Goal: Information Seeking & Learning: Learn about a topic

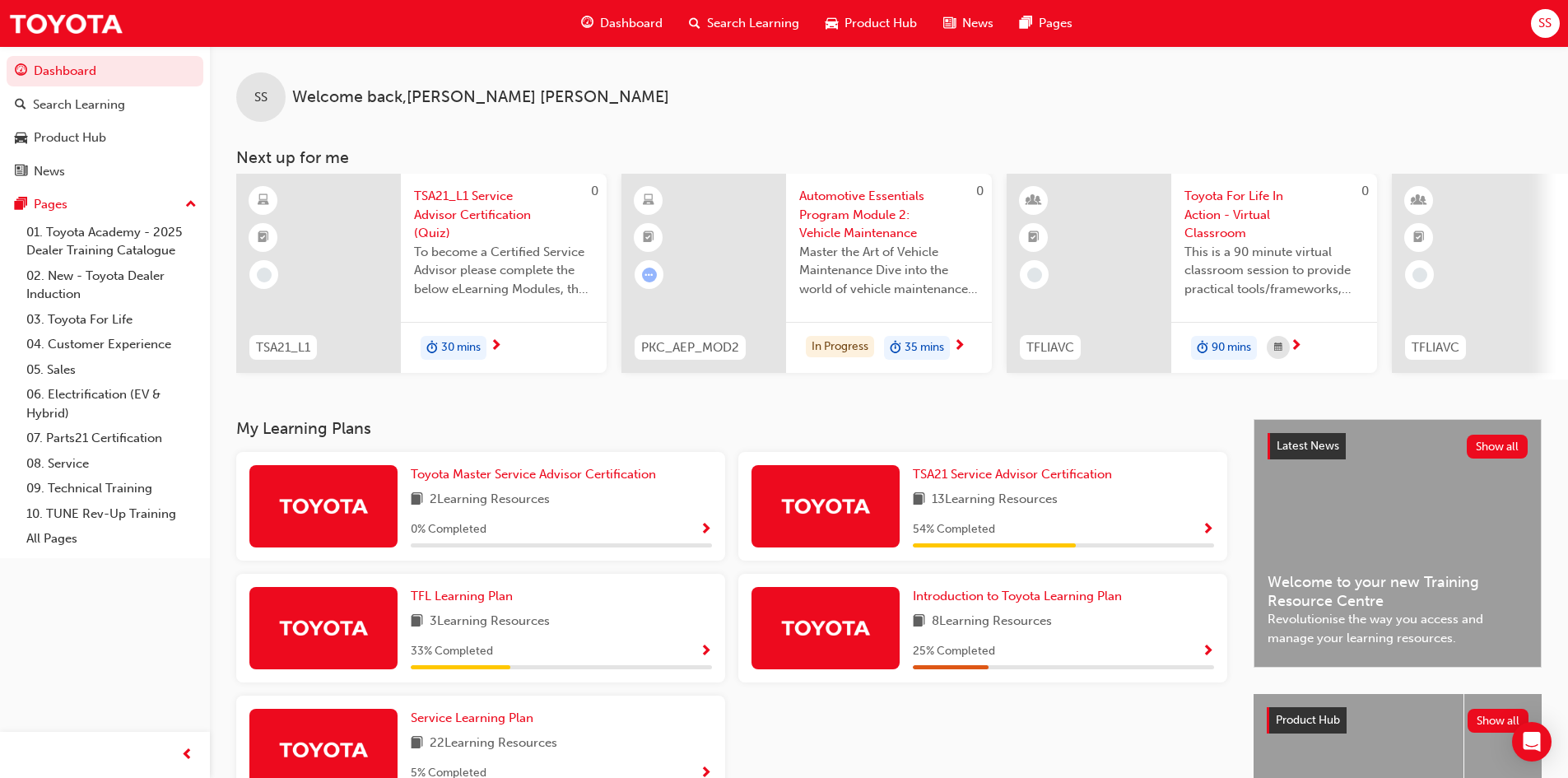
click at [1112, 519] on div "TSA21 Service Advisor Certification 13 Learning Resources 54 % Completed" at bounding box center [1064, 506] width 302 height 82
click at [1086, 482] on span "TSA21 Service Advisor Certification" at bounding box center [1013, 474] width 199 height 15
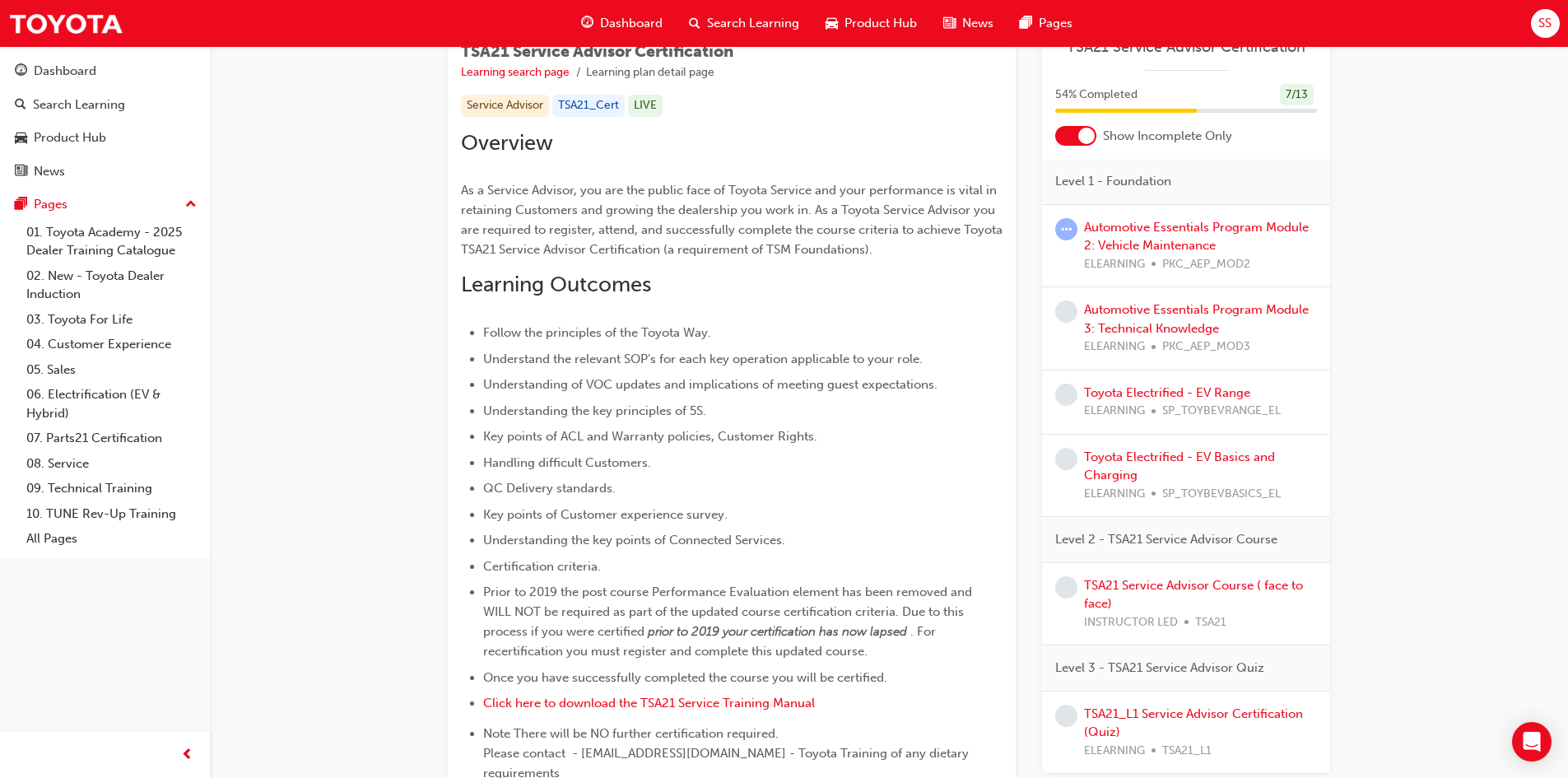
scroll to position [165, 0]
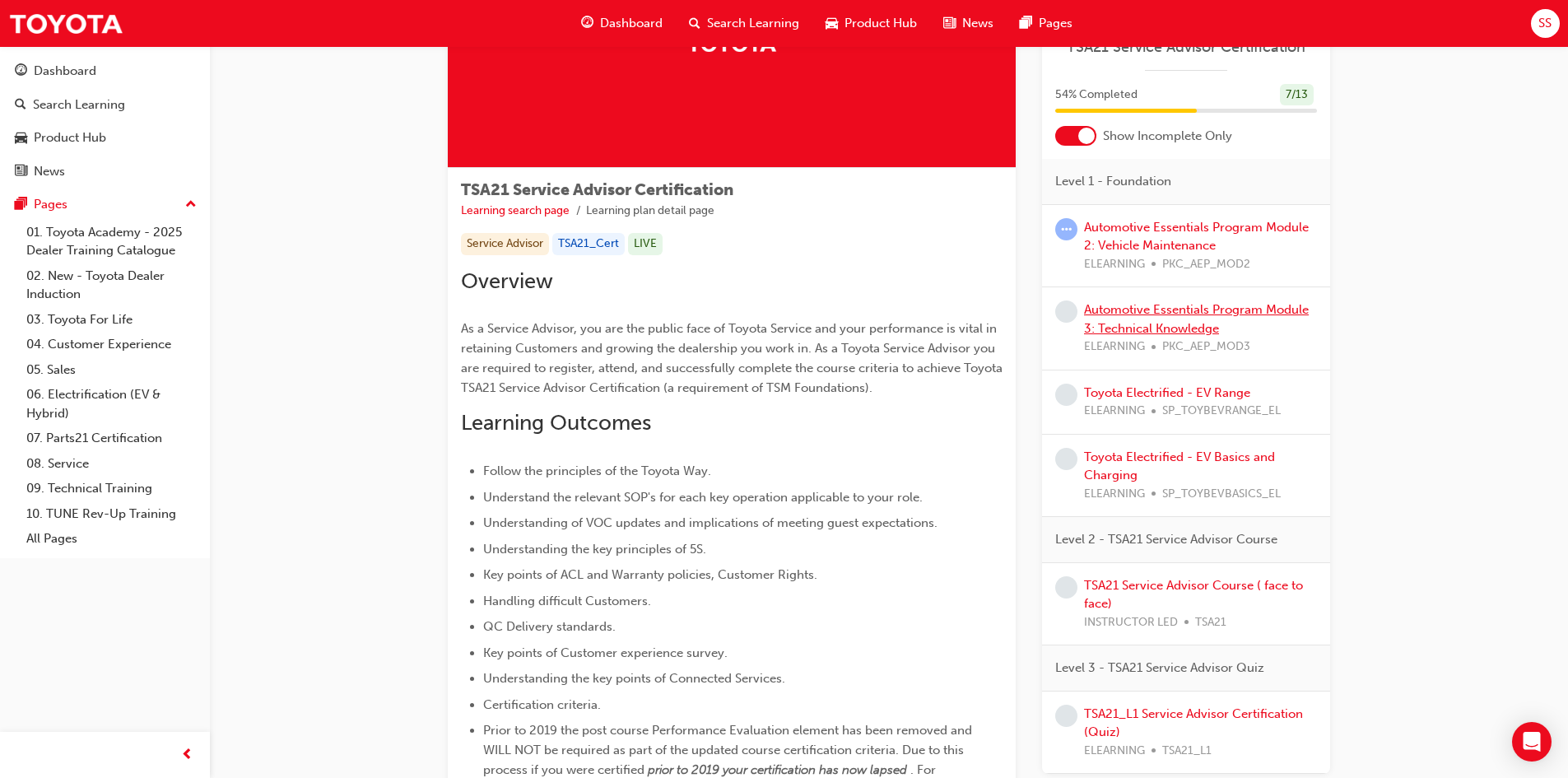
click at [1138, 304] on link "Automotive Essentials Program Module 3: Technical Knowledge" at bounding box center [1197, 318] width 224 height 34
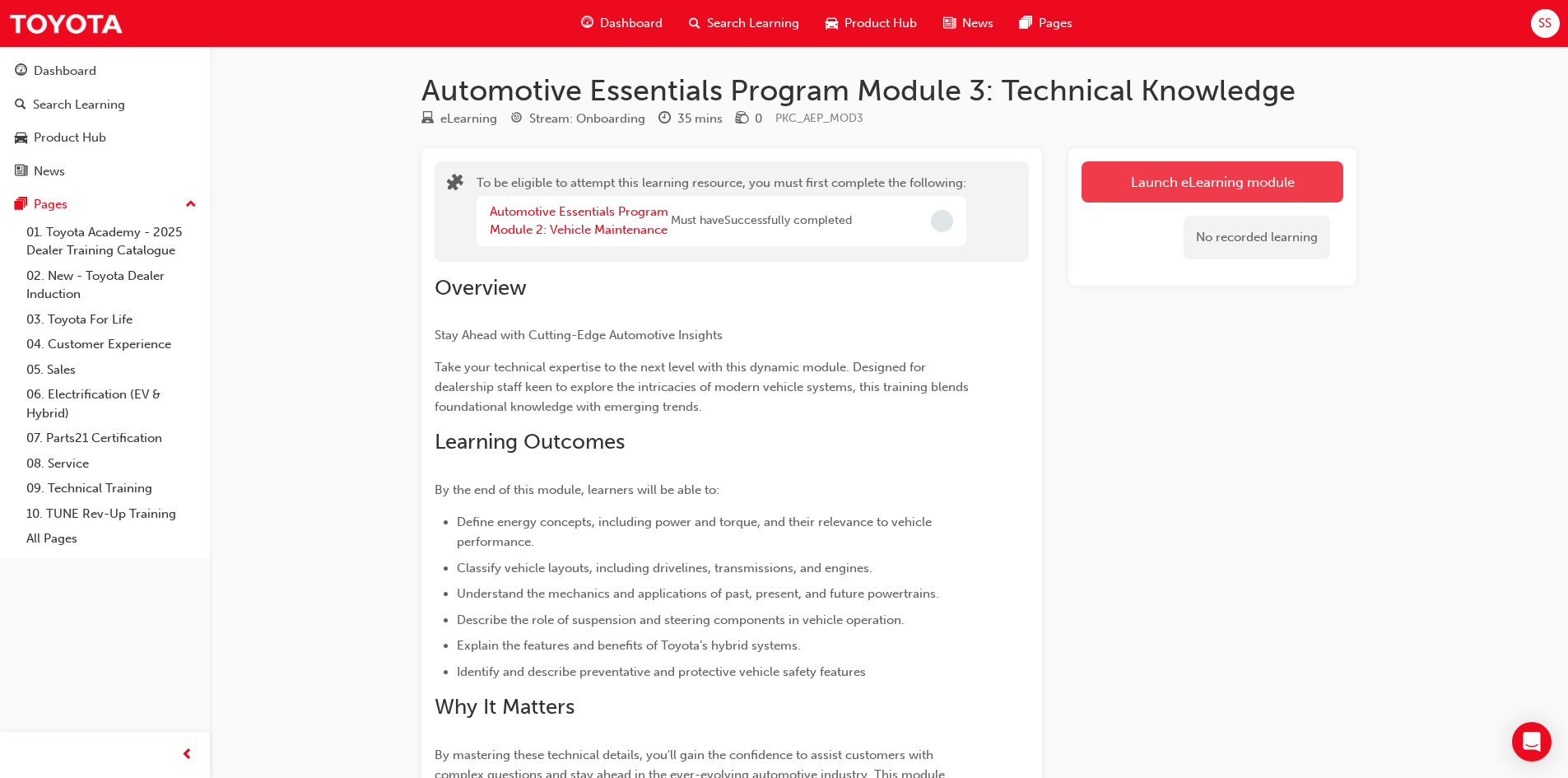
click at [1161, 202] on button "Launch eLearning module" at bounding box center [1212, 182] width 262 height 42
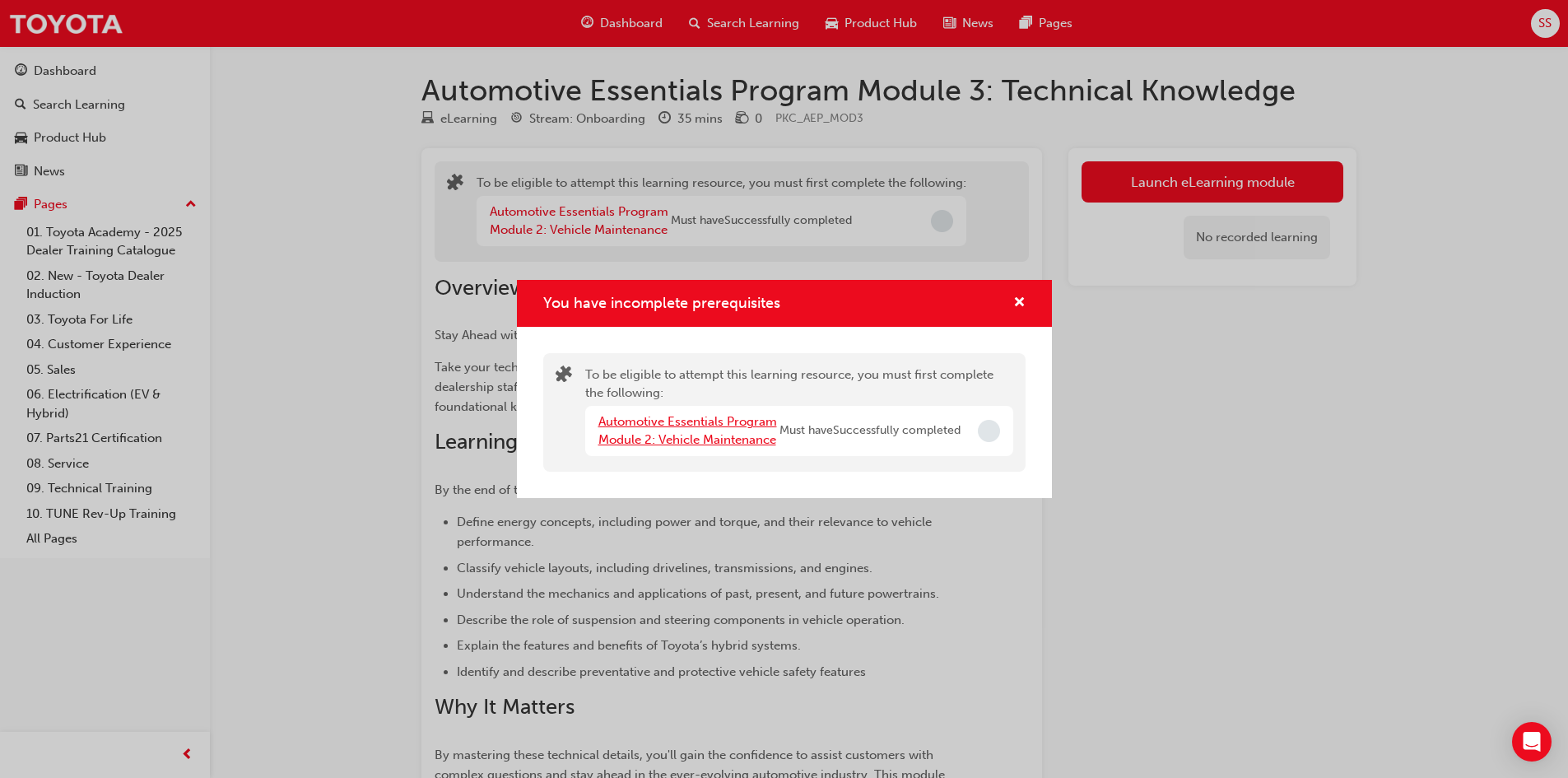
click at [761, 442] on link "Automotive Essentials Program Module 2: Vehicle Maintenance" at bounding box center [688, 431] width 179 height 34
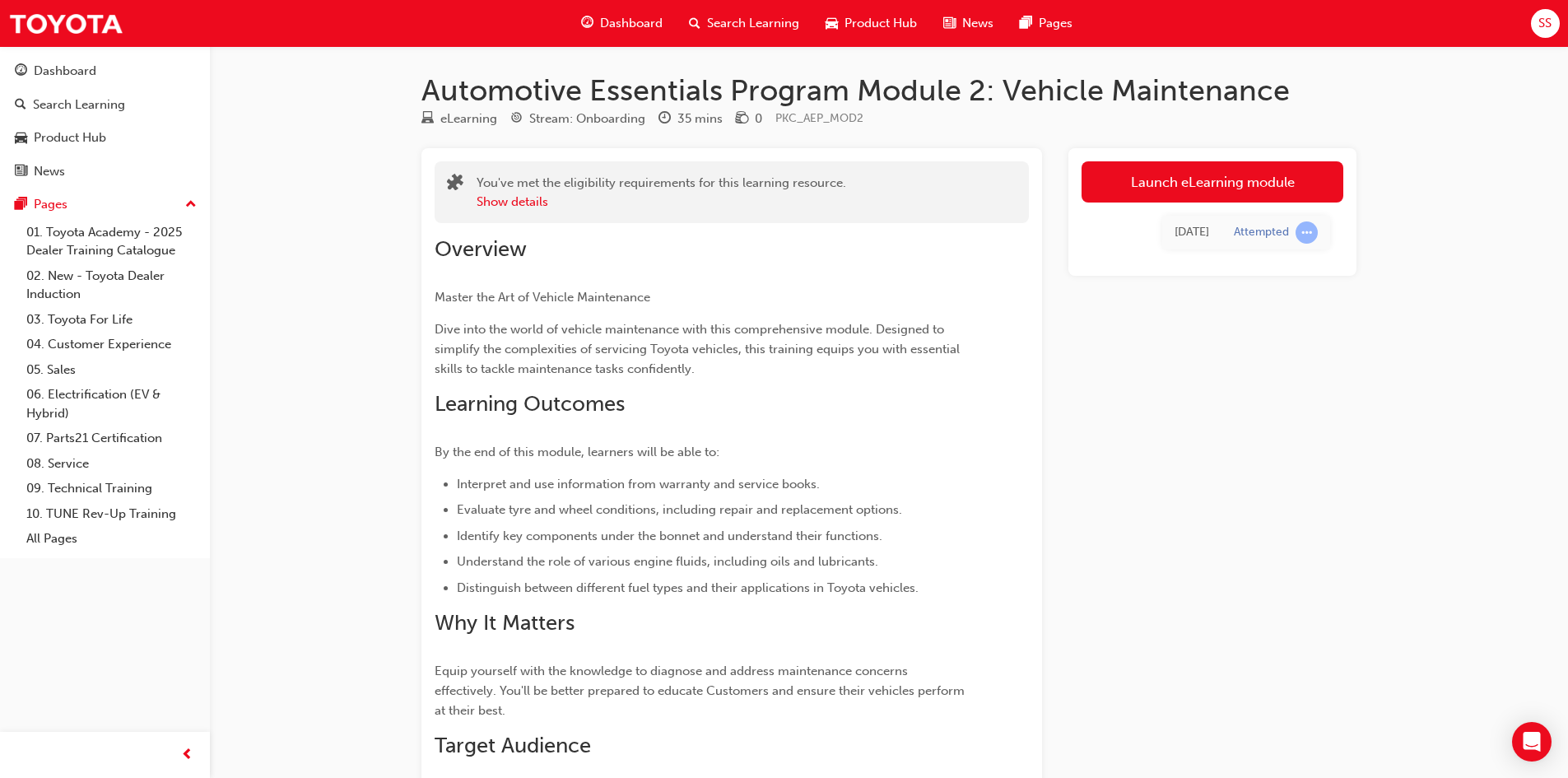
click at [1145, 203] on div "[DATE] Attempted" at bounding box center [1212, 232] width 262 height 60
click at [1161, 181] on link "Launch eLearning module" at bounding box center [1212, 182] width 262 height 42
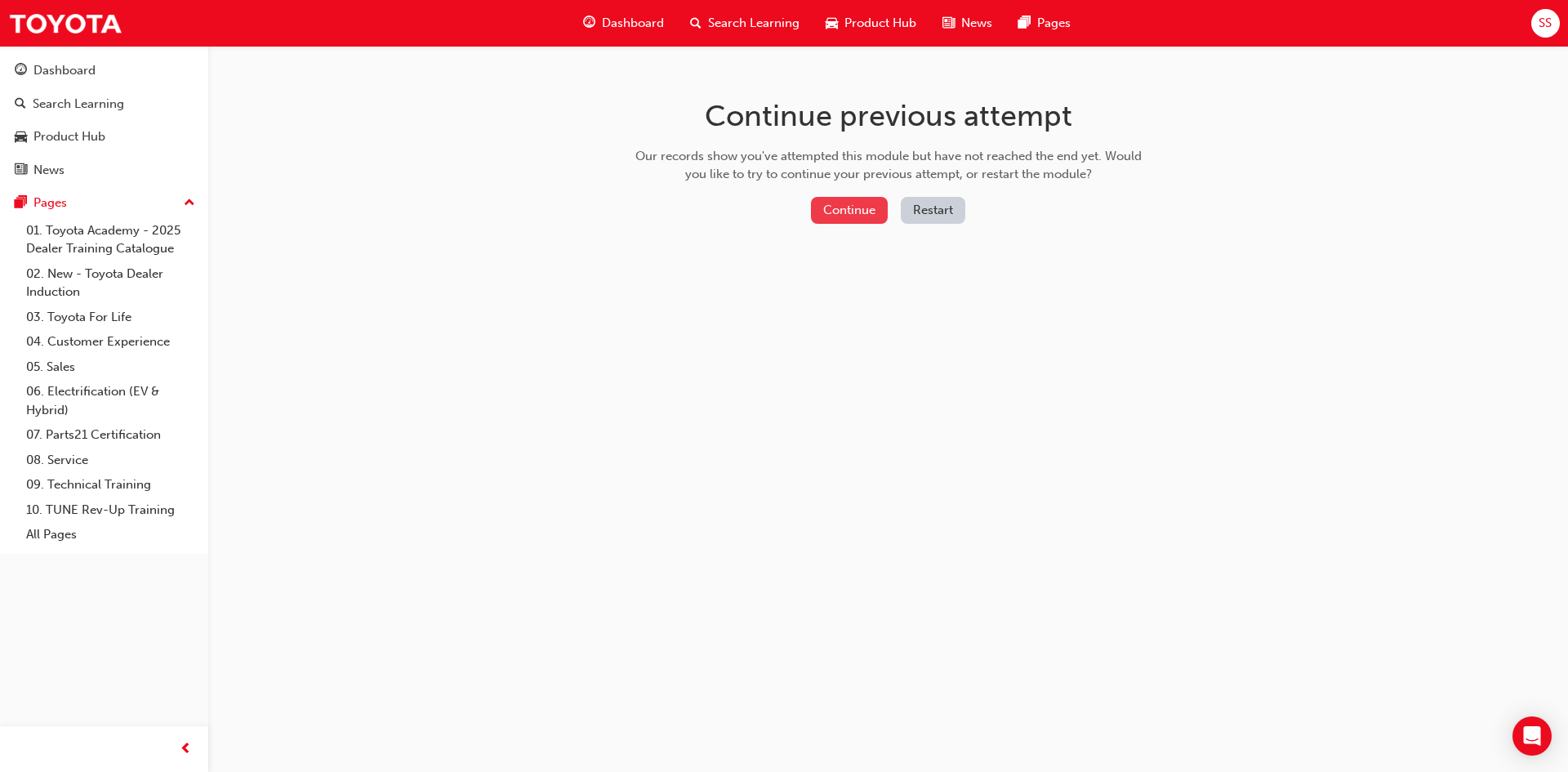
click at [864, 211] on button "Continue" at bounding box center [849, 210] width 77 height 27
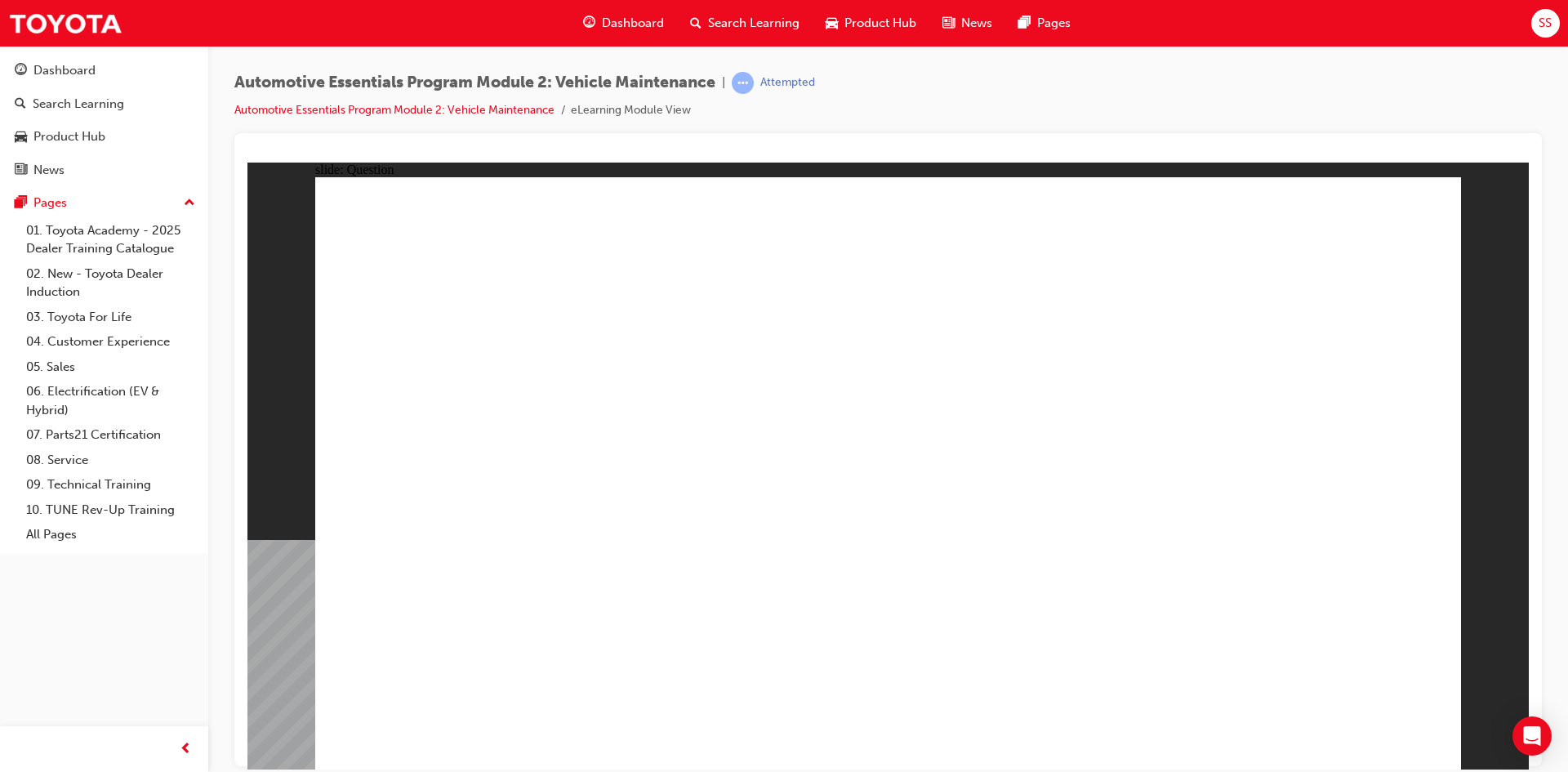
radio input "true"
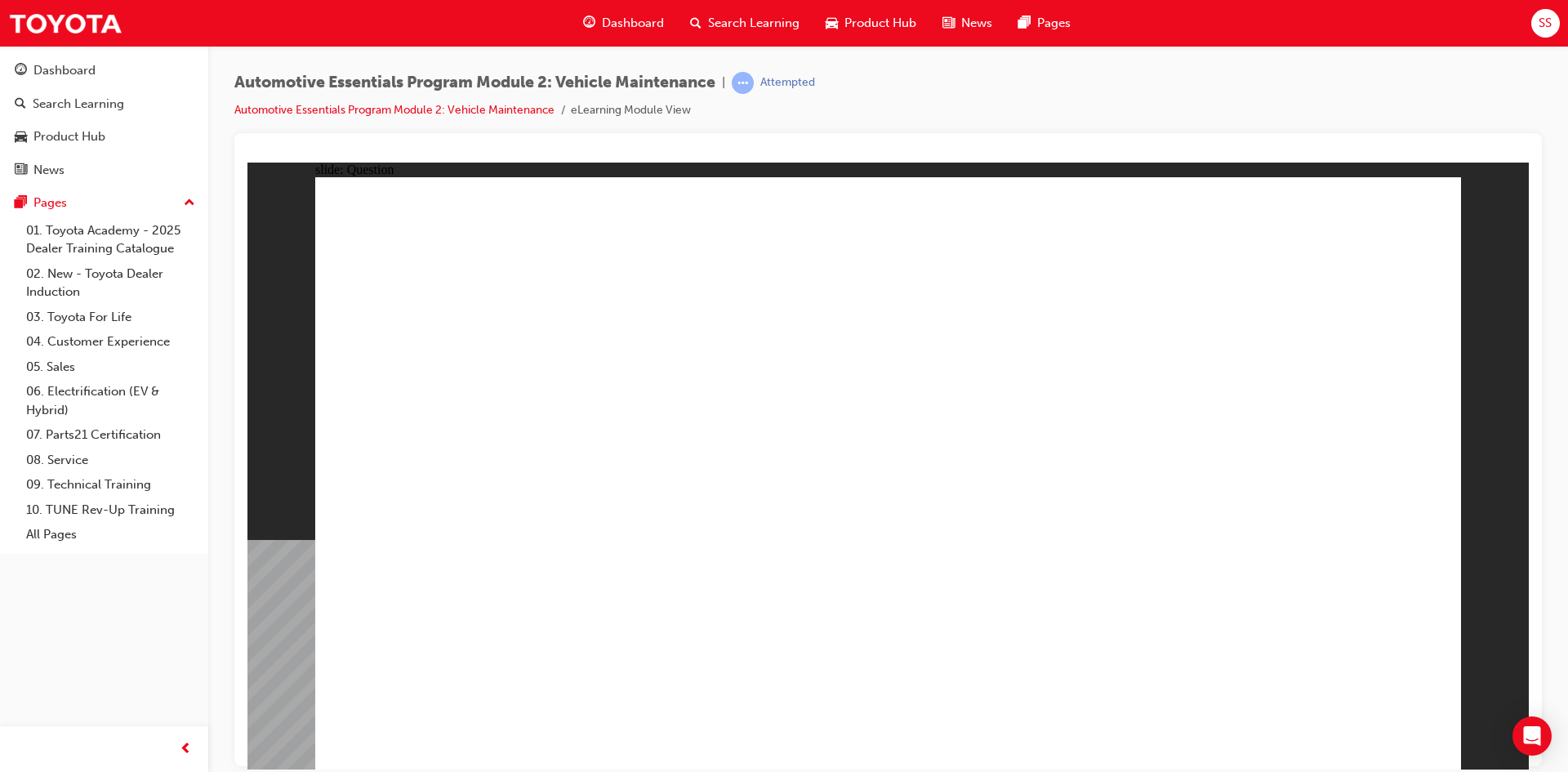
radio input "true"
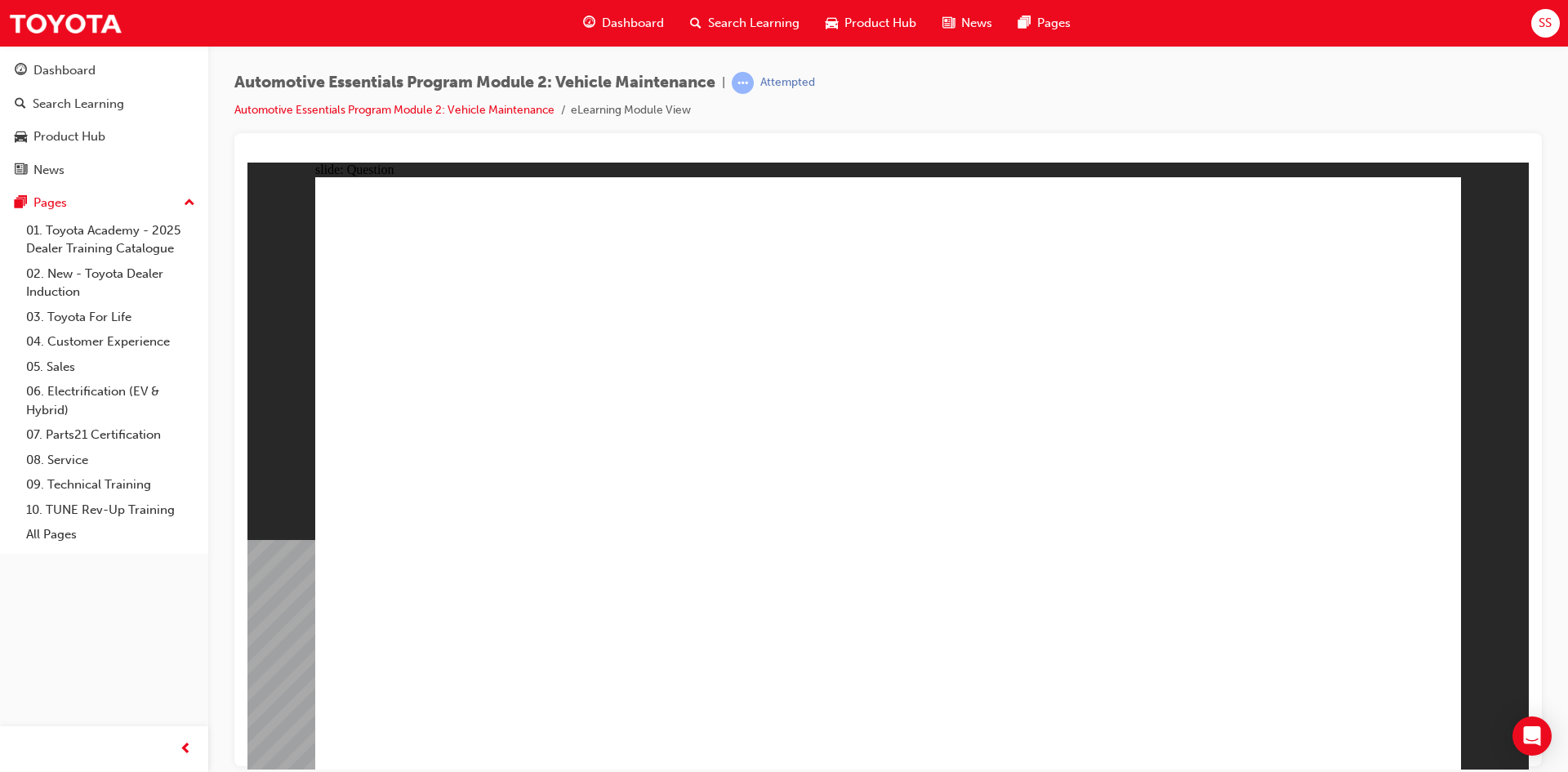
radio input "true"
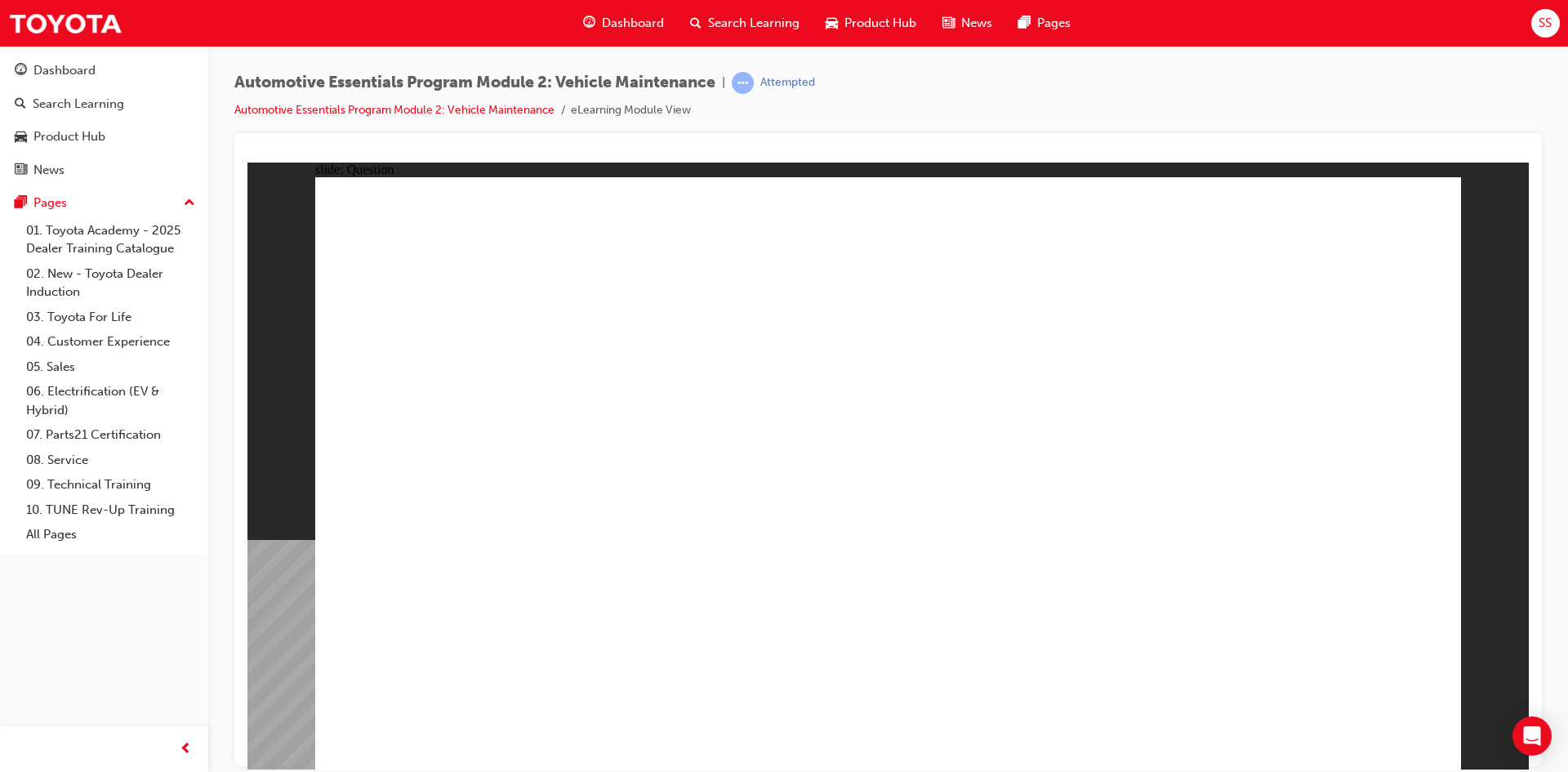
drag, startPoint x: 881, startPoint y: 588, endPoint x: 892, endPoint y: 587, distance: 11.0
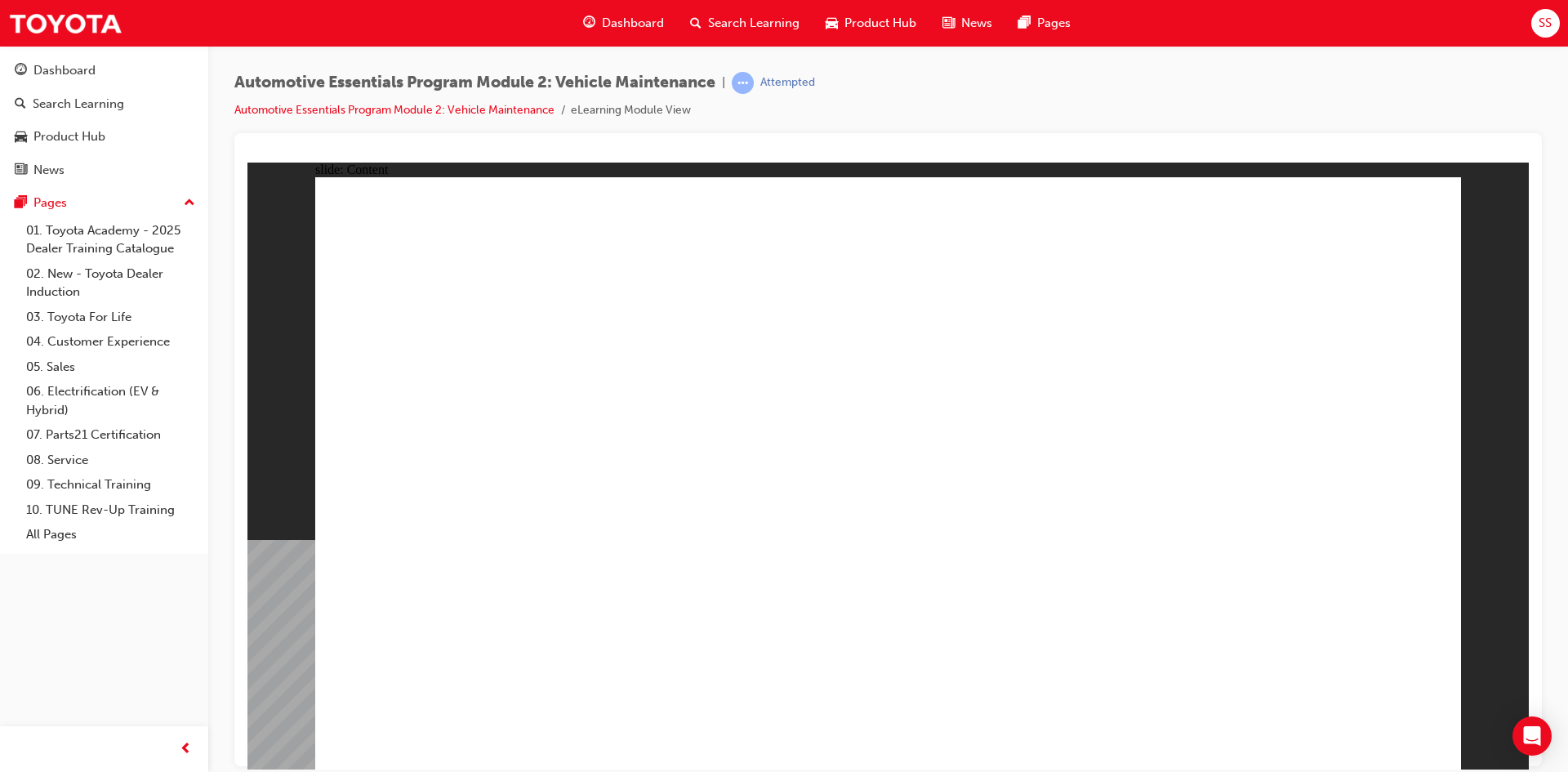
drag, startPoint x: 1014, startPoint y: 374, endPoint x: 1007, endPoint y: 379, distance: 8.6
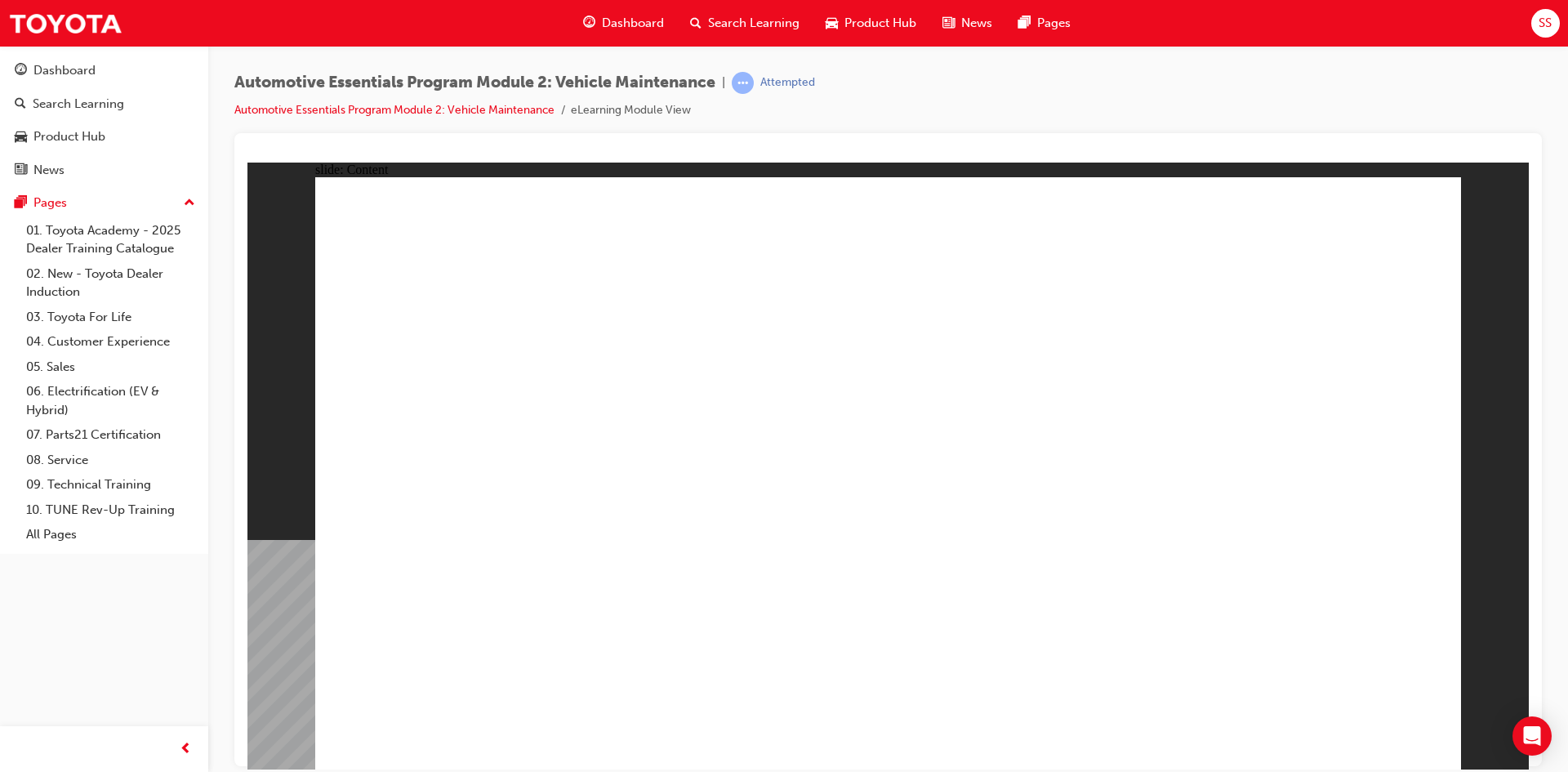
drag, startPoint x: 1404, startPoint y: 211, endPoint x: 1395, endPoint y: 220, distance: 12.7
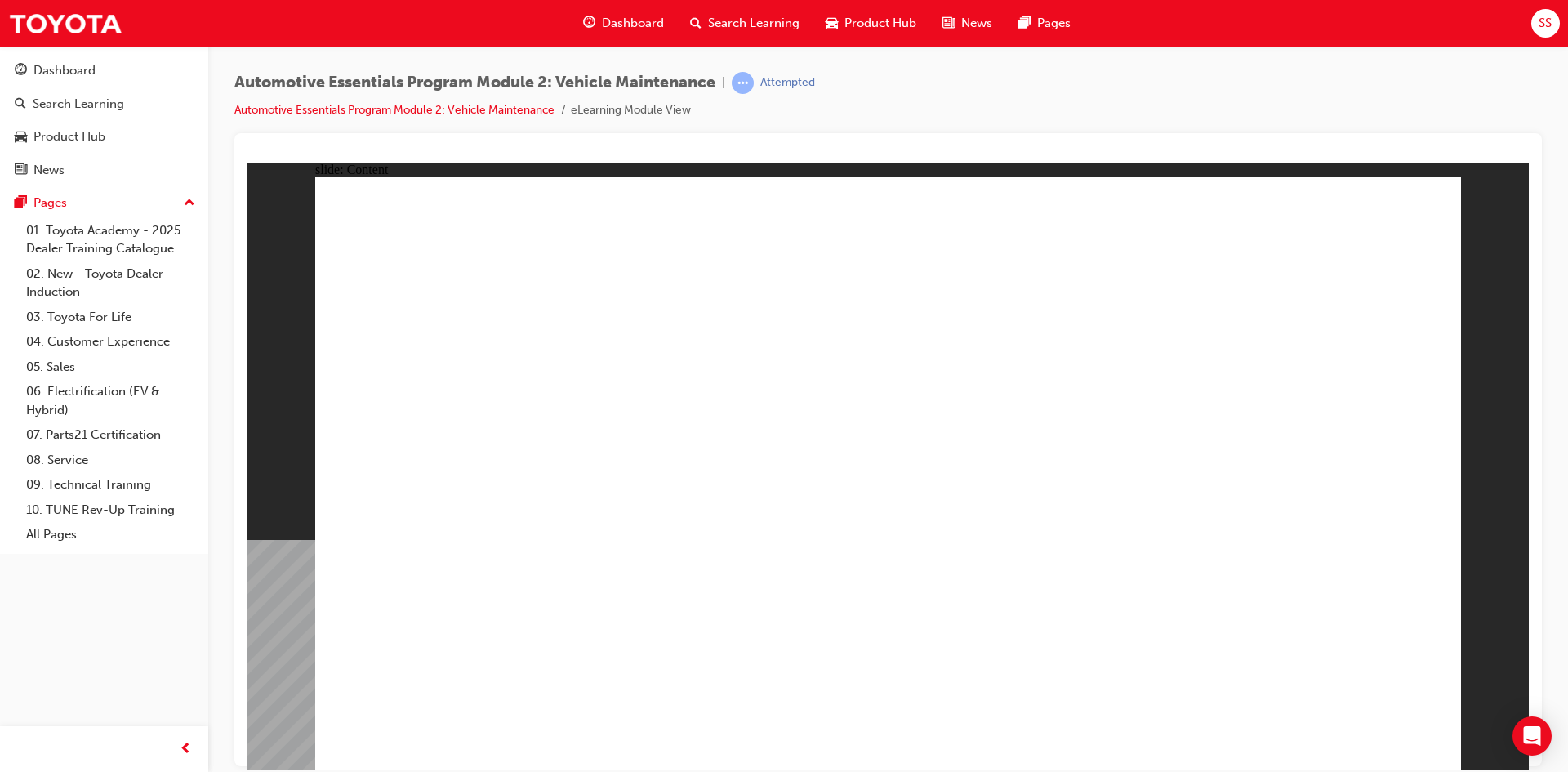
drag, startPoint x: 1049, startPoint y: 478, endPoint x: 1007, endPoint y: 479, distance: 42.0
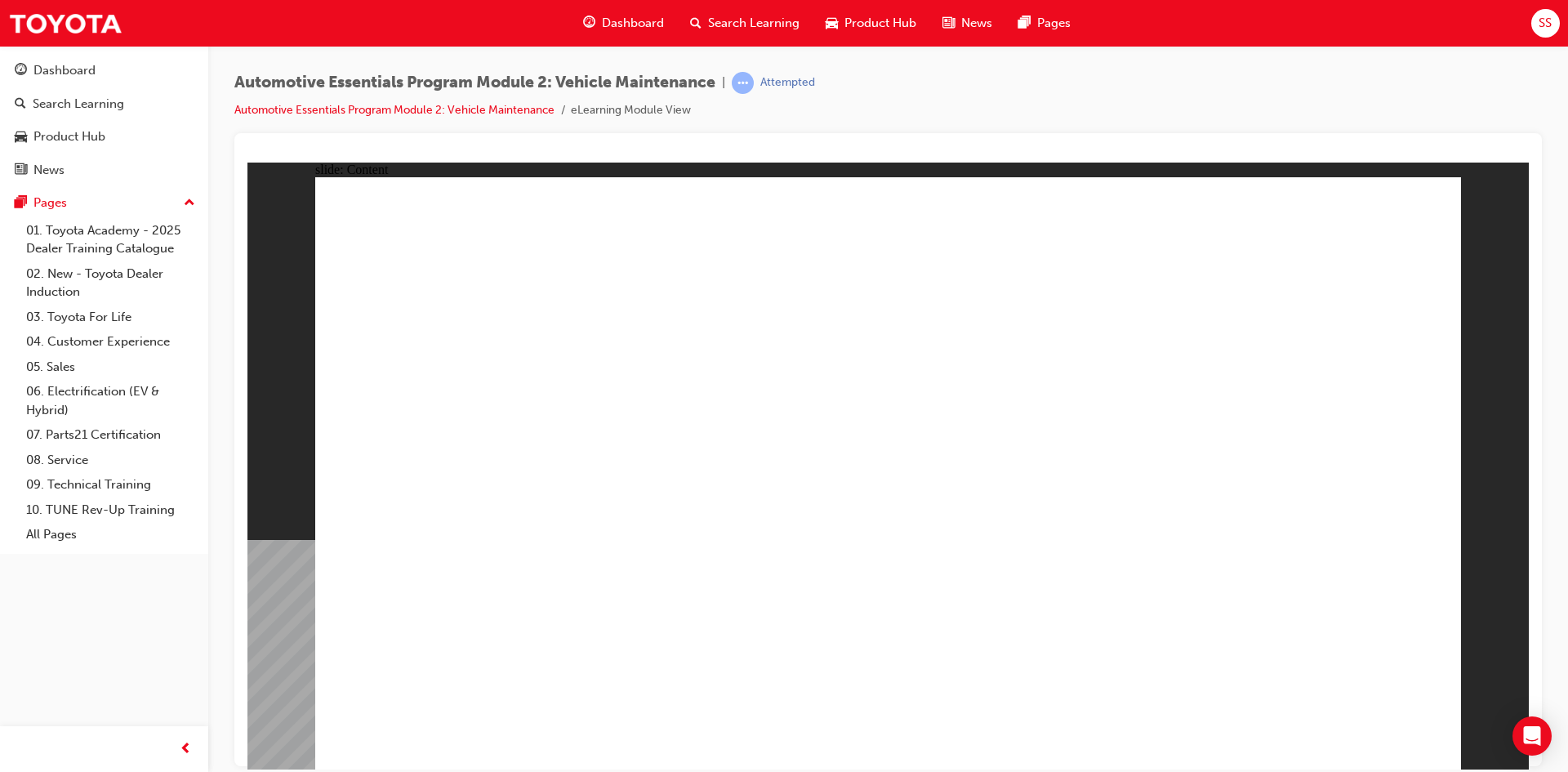
drag, startPoint x: 1387, startPoint y: 217, endPoint x: 1086, endPoint y: 284, distance: 308.4
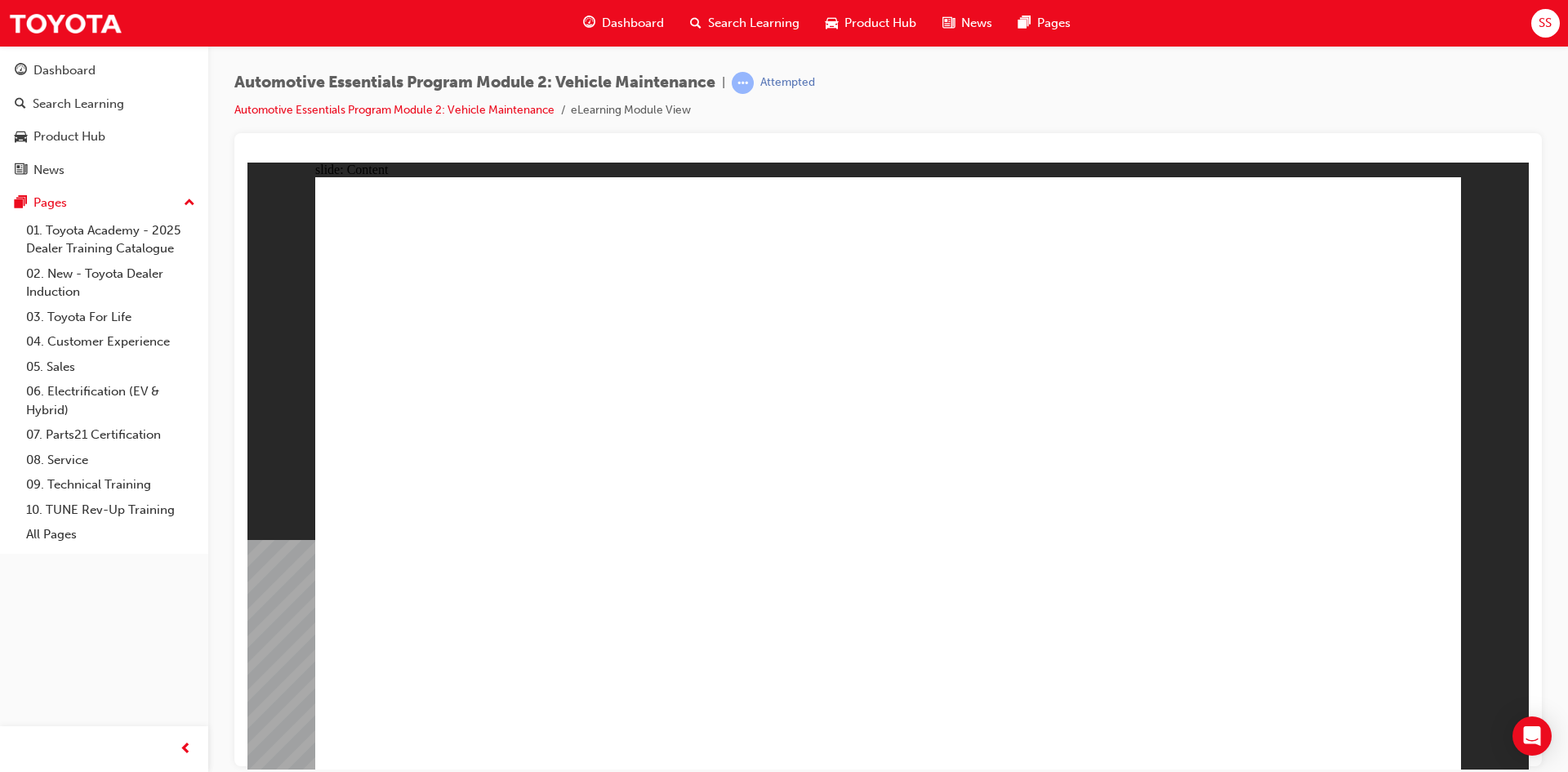
drag, startPoint x: 1412, startPoint y: 201, endPoint x: 1401, endPoint y: 662, distance: 461.1
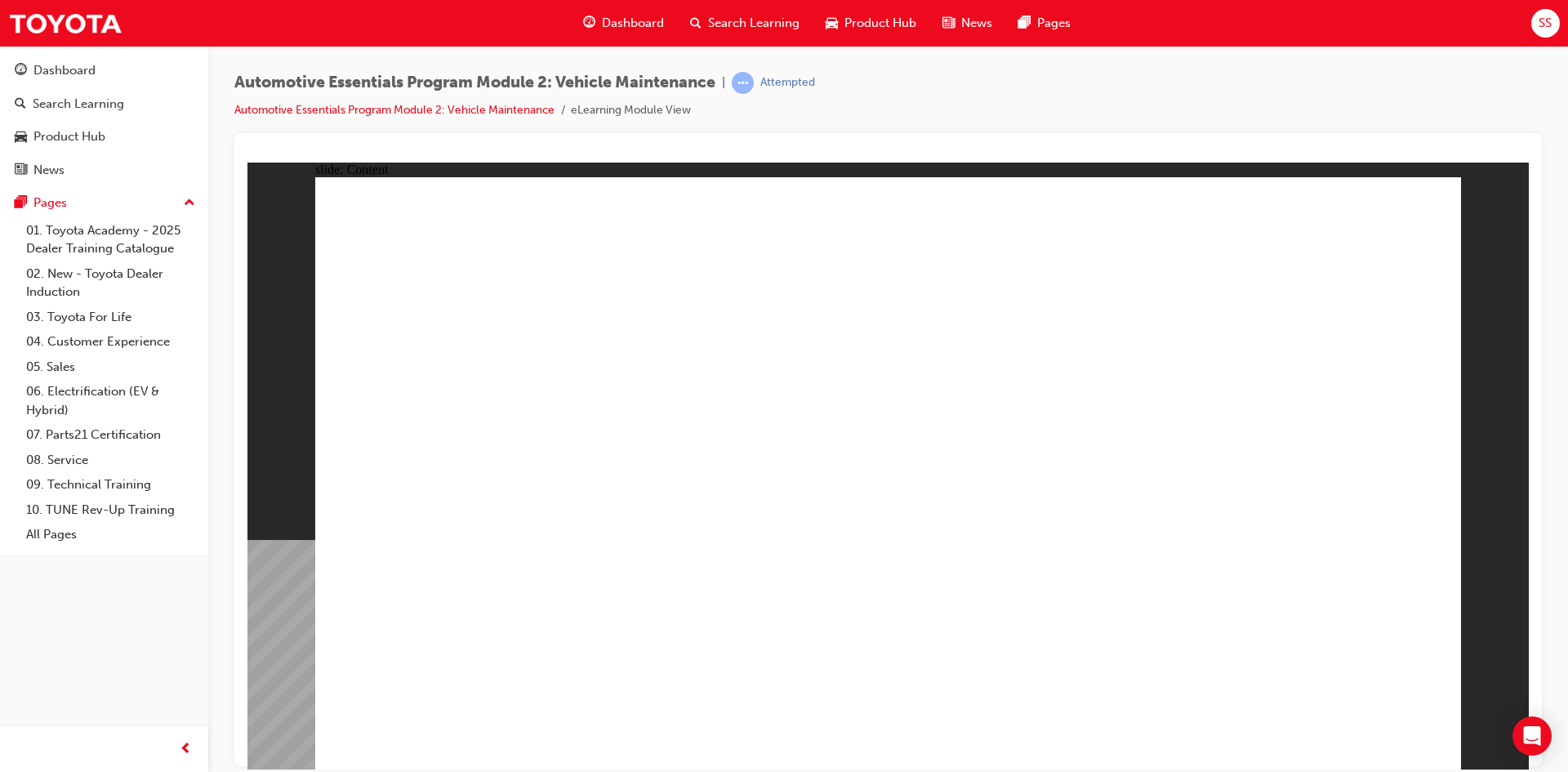
radio input "true"
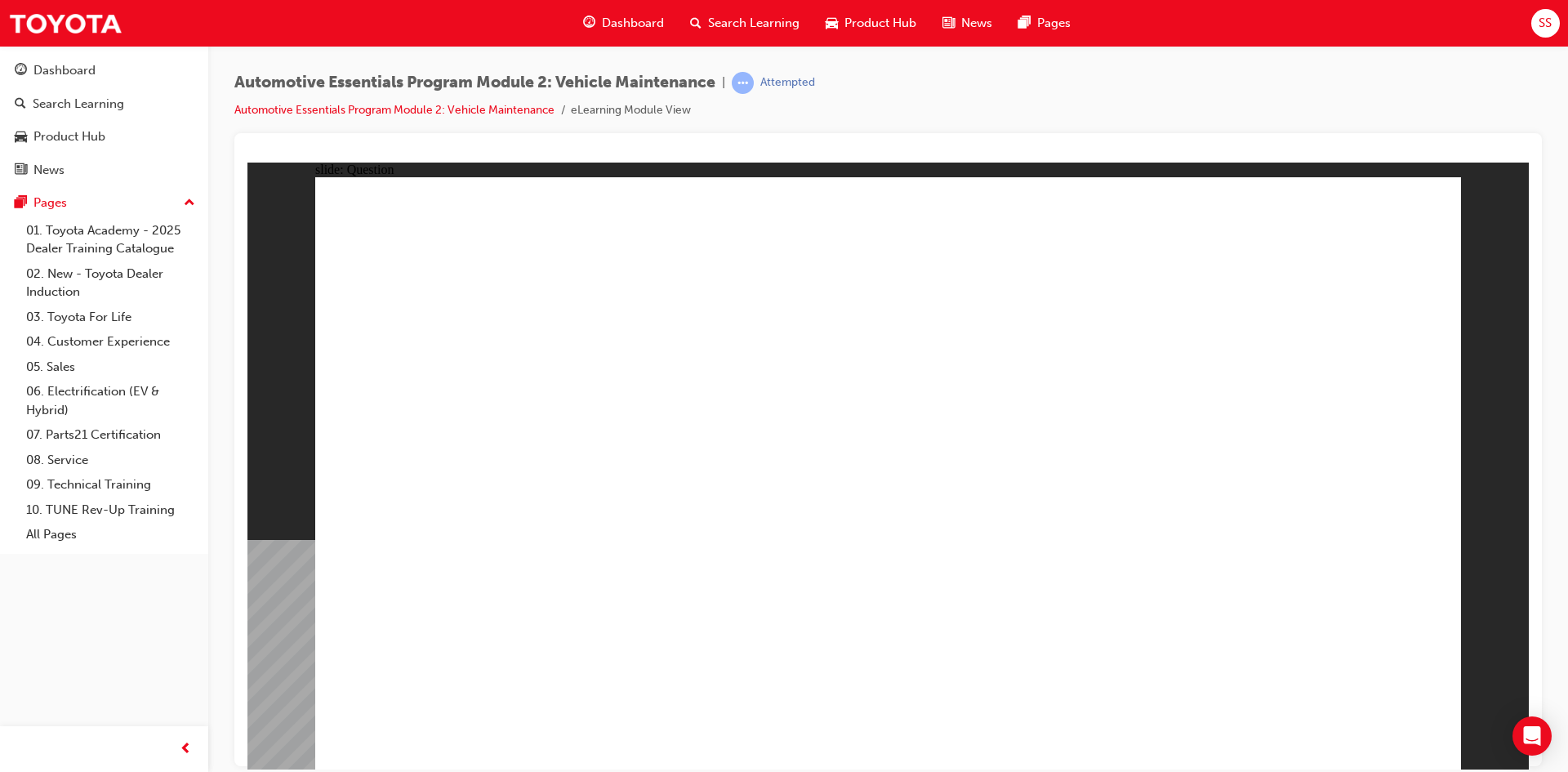
radio input "true"
drag, startPoint x: 876, startPoint y: 607, endPoint x: 897, endPoint y: 583, distance: 31.9
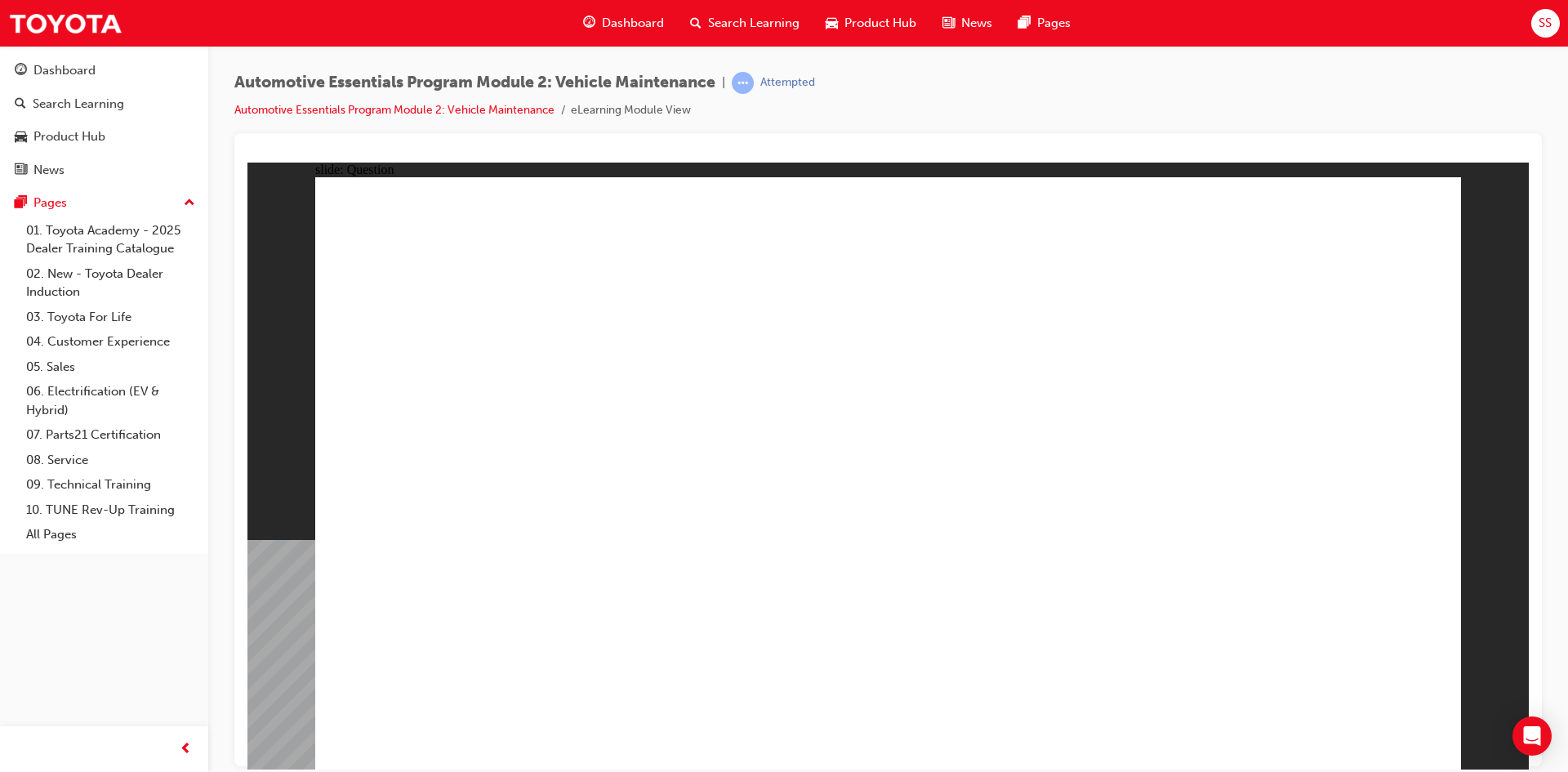
drag, startPoint x: 652, startPoint y: 682, endPoint x: 657, endPoint y: 658, distance: 24.5
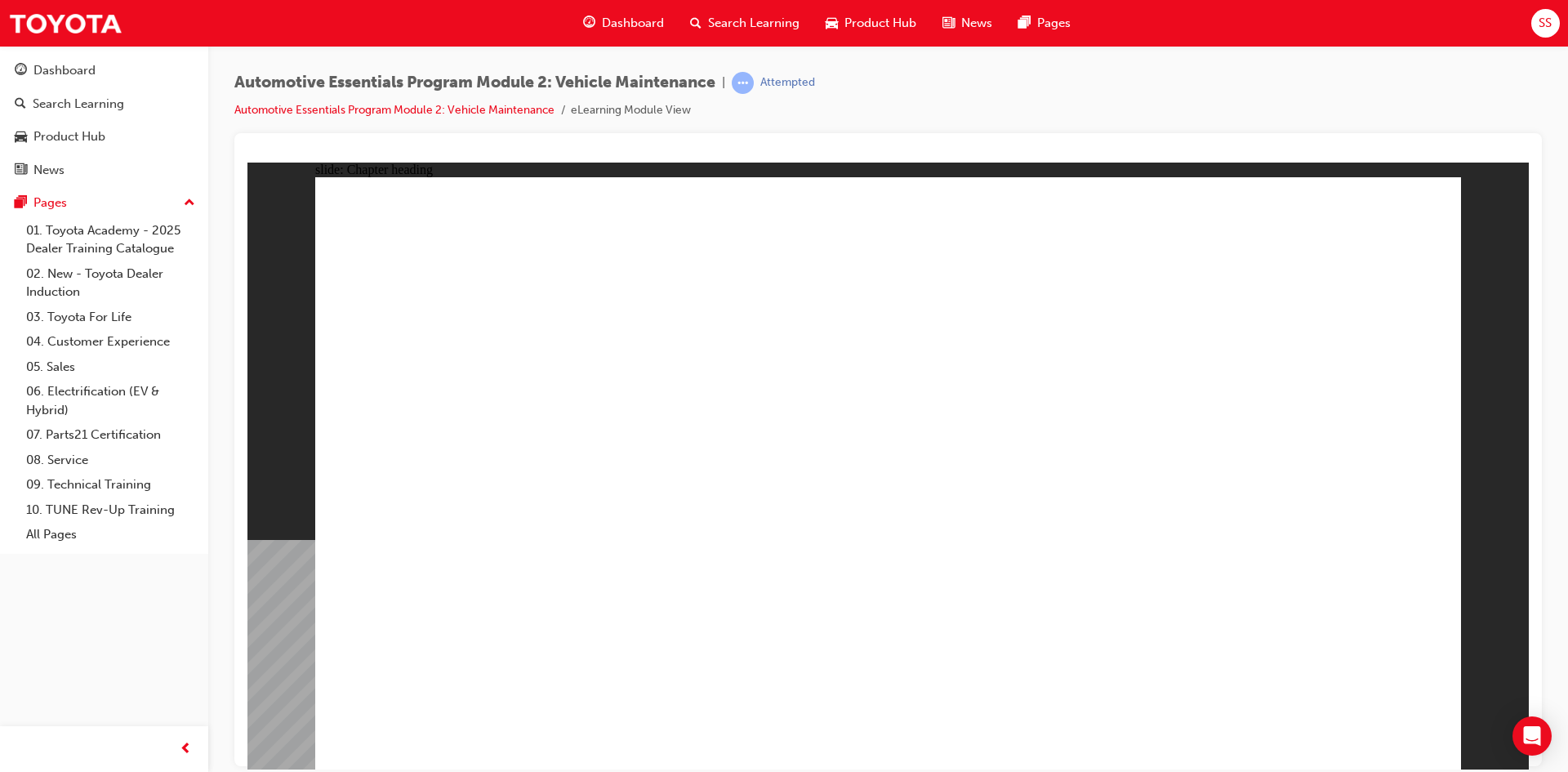
drag, startPoint x: 1419, startPoint y: 234, endPoint x: 1414, endPoint y: 425, distance: 191.1
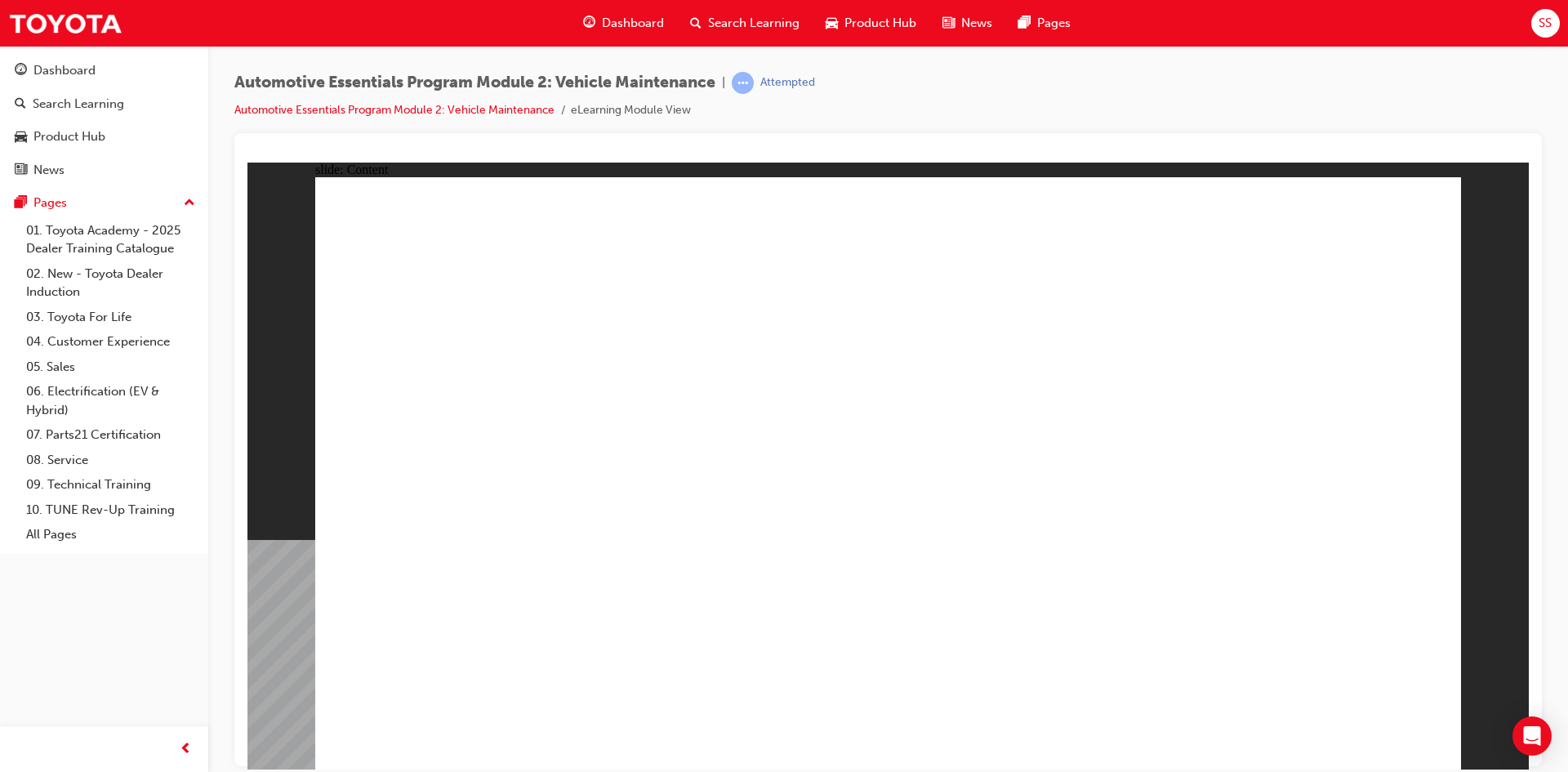
drag, startPoint x: 1291, startPoint y: 716, endPoint x: 1264, endPoint y: 710, distance: 27.7
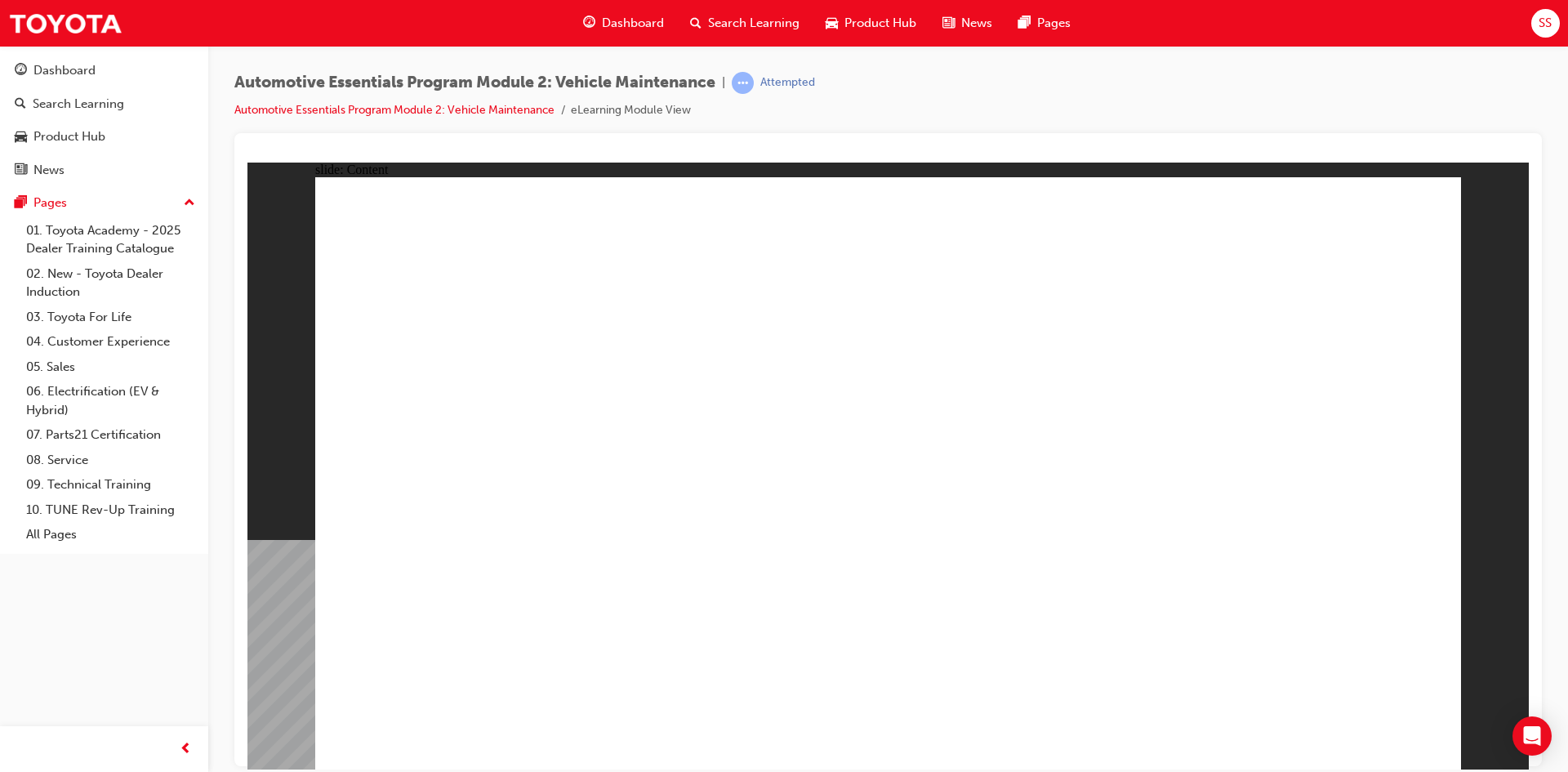
drag, startPoint x: 1405, startPoint y: 744, endPoint x: 1394, endPoint y: 722, distance: 24.6
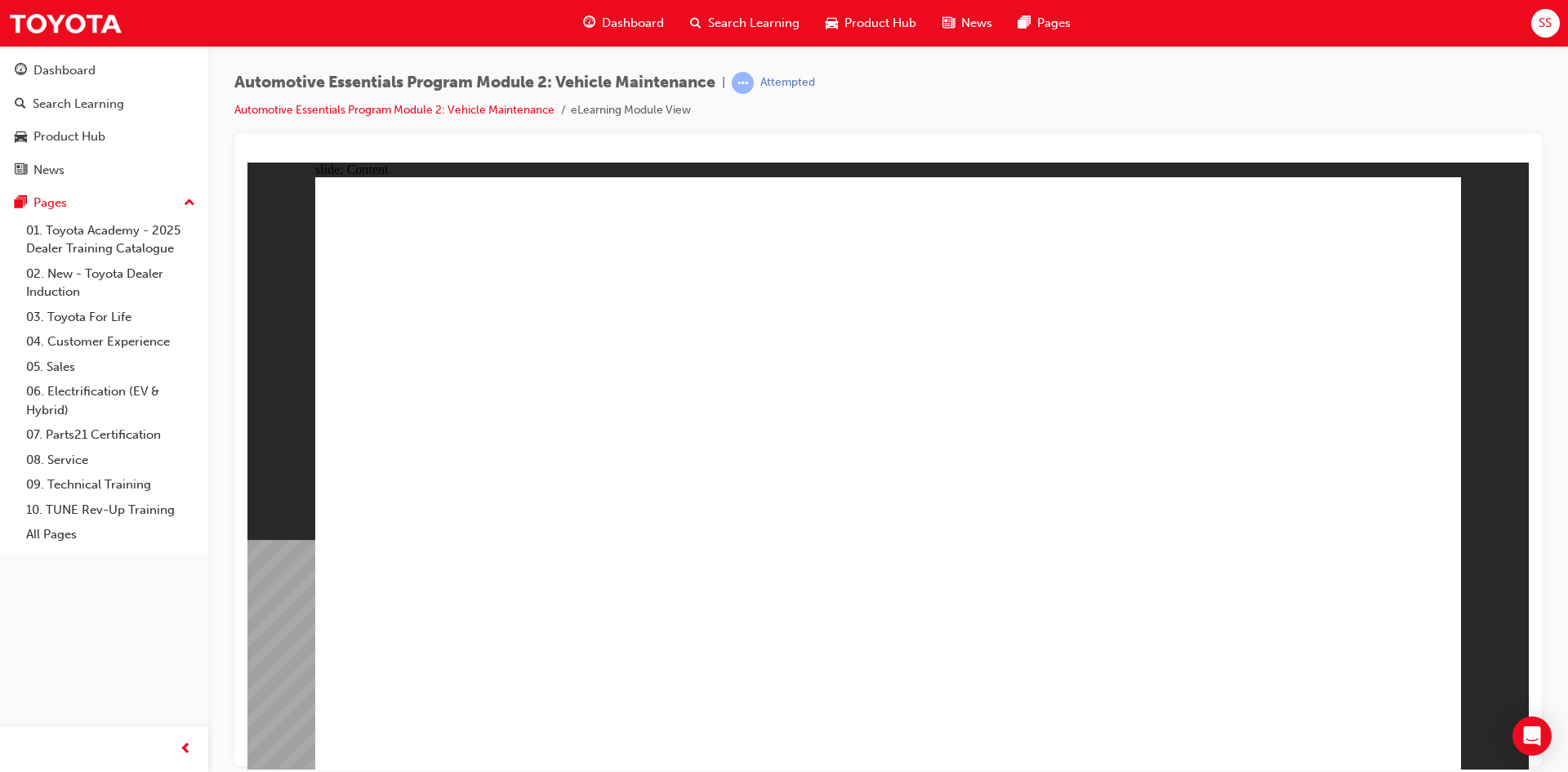
drag, startPoint x: 895, startPoint y: 481, endPoint x: 914, endPoint y: 476, distance: 19.6
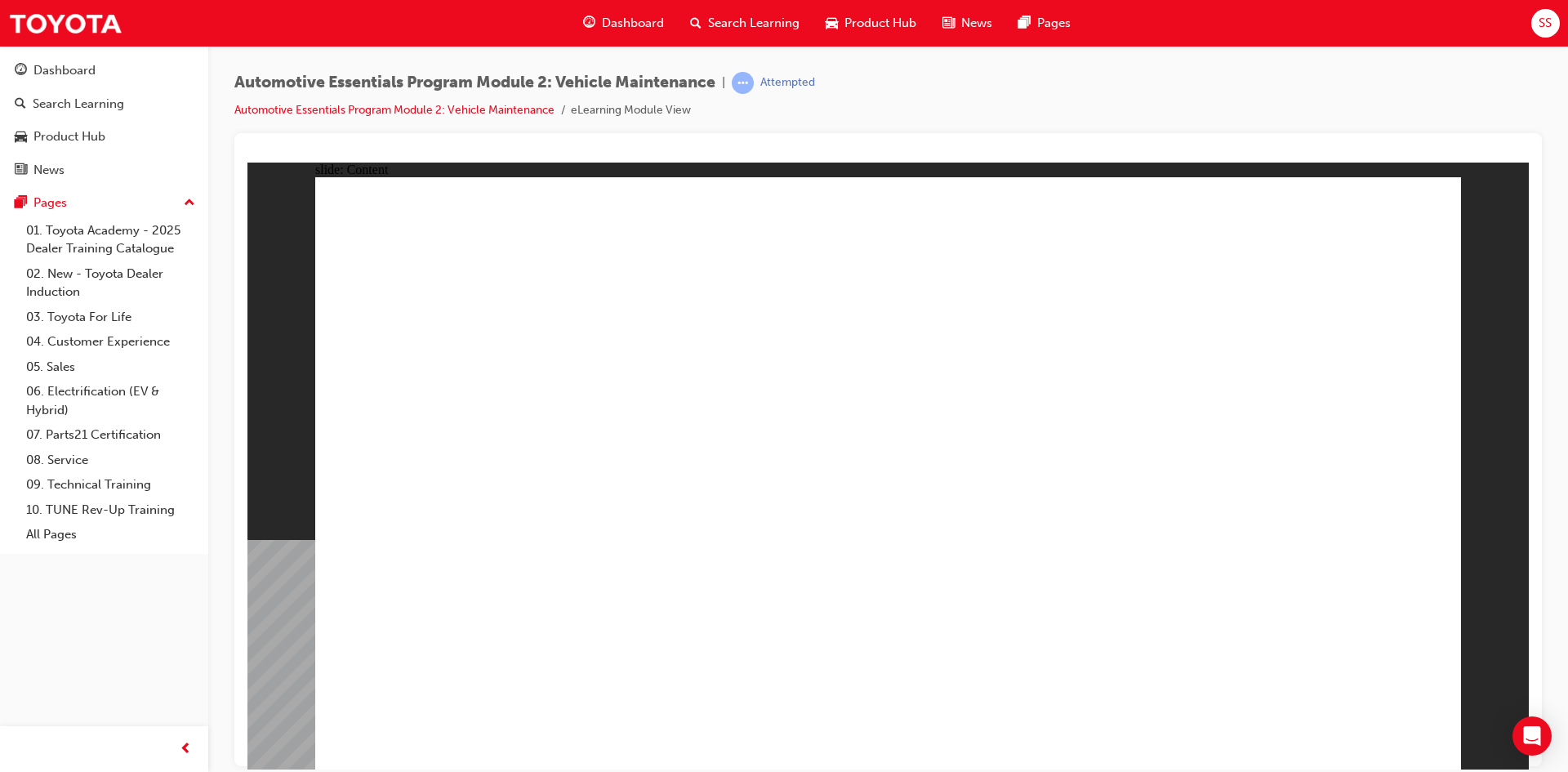
drag, startPoint x: 1311, startPoint y: 712, endPoint x: 1302, endPoint y: 719, distance: 11.4
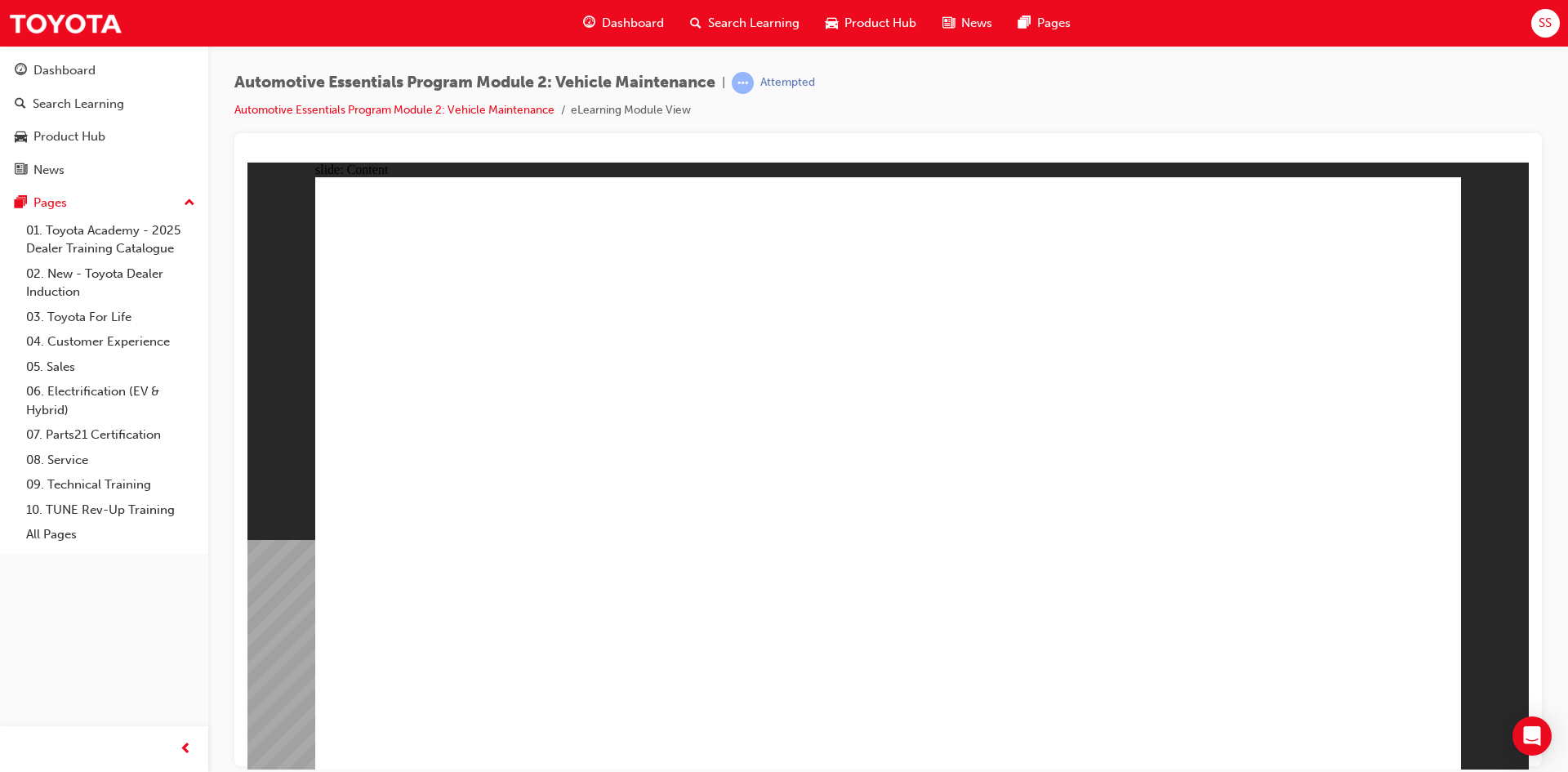
drag, startPoint x: 1199, startPoint y: 611, endPoint x: 1284, endPoint y: 721, distance: 139.0
drag, startPoint x: 1325, startPoint y: 712, endPoint x: 1347, endPoint y: 730, distance: 28.4
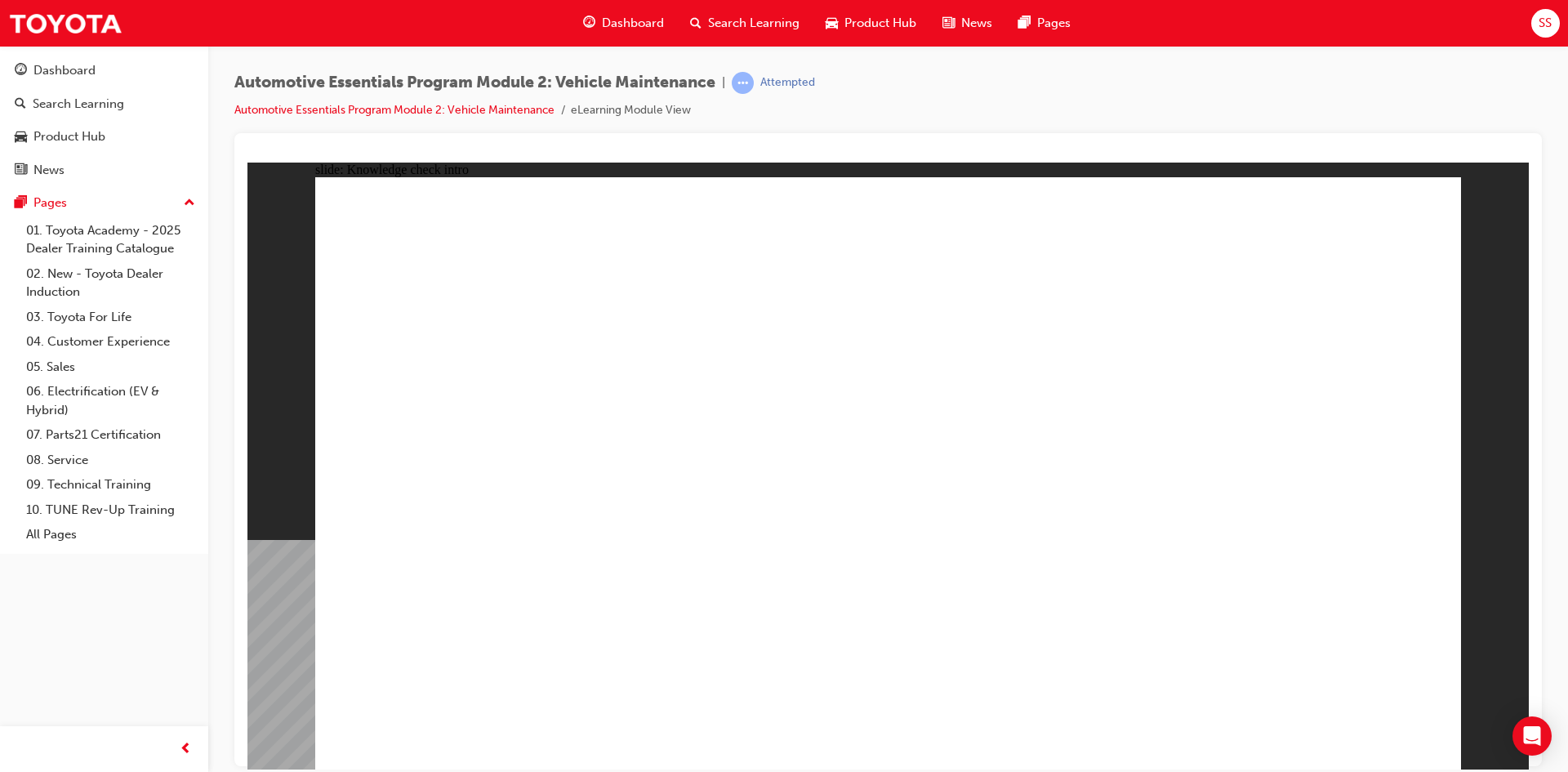
drag, startPoint x: 902, startPoint y: 338, endPoint x: 748, endPoint y: 341, distance: 154.0
drag, startPoint x: 748, startPoint y: 341, endPoint x: 700, endPoint y: 393, distance: 70.8
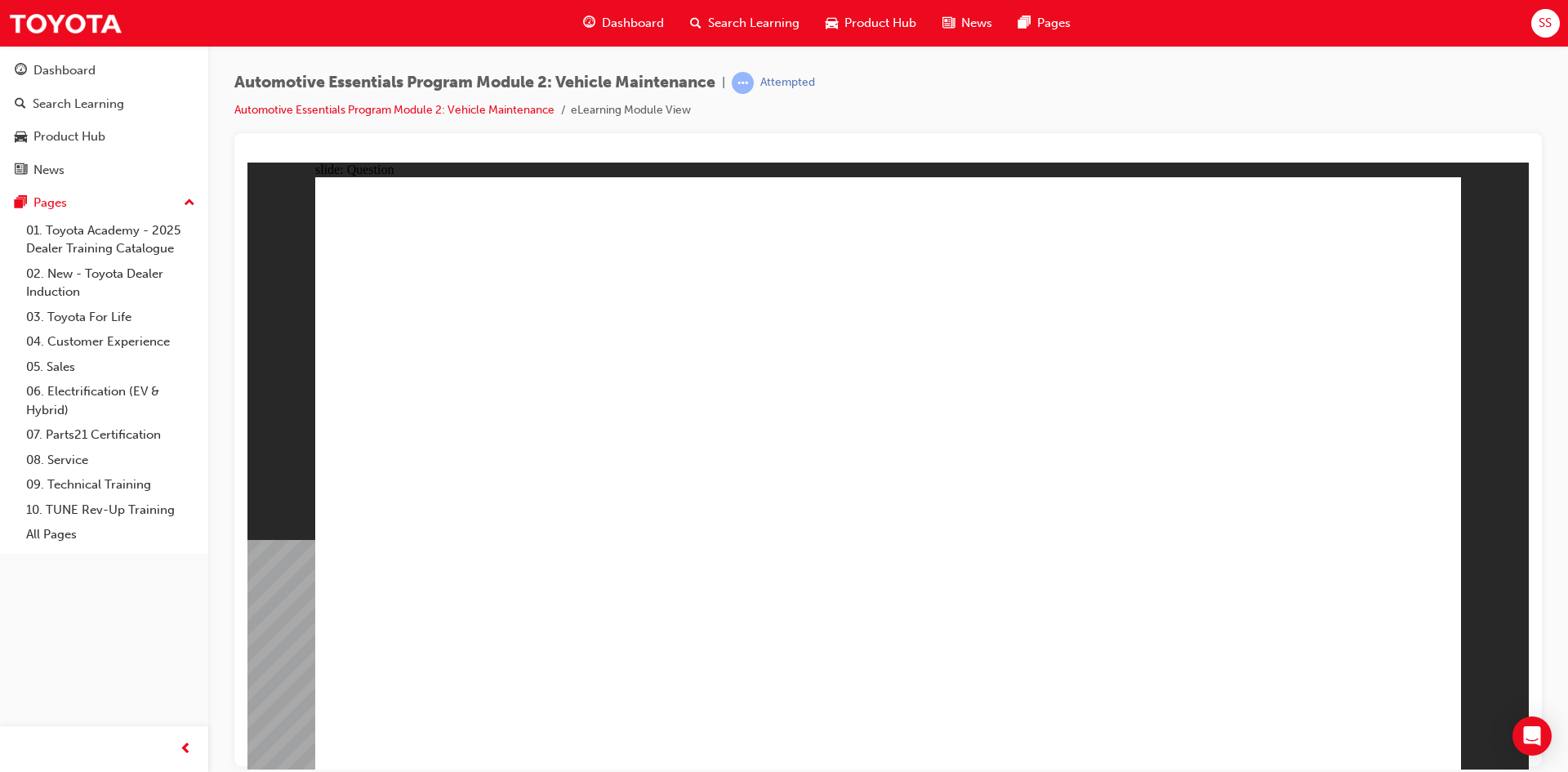
drag, startPoint x: 695, startPoint y: 421, endPoint x: 824, endPoint y: 419, distance: 129.0
radio input "true"
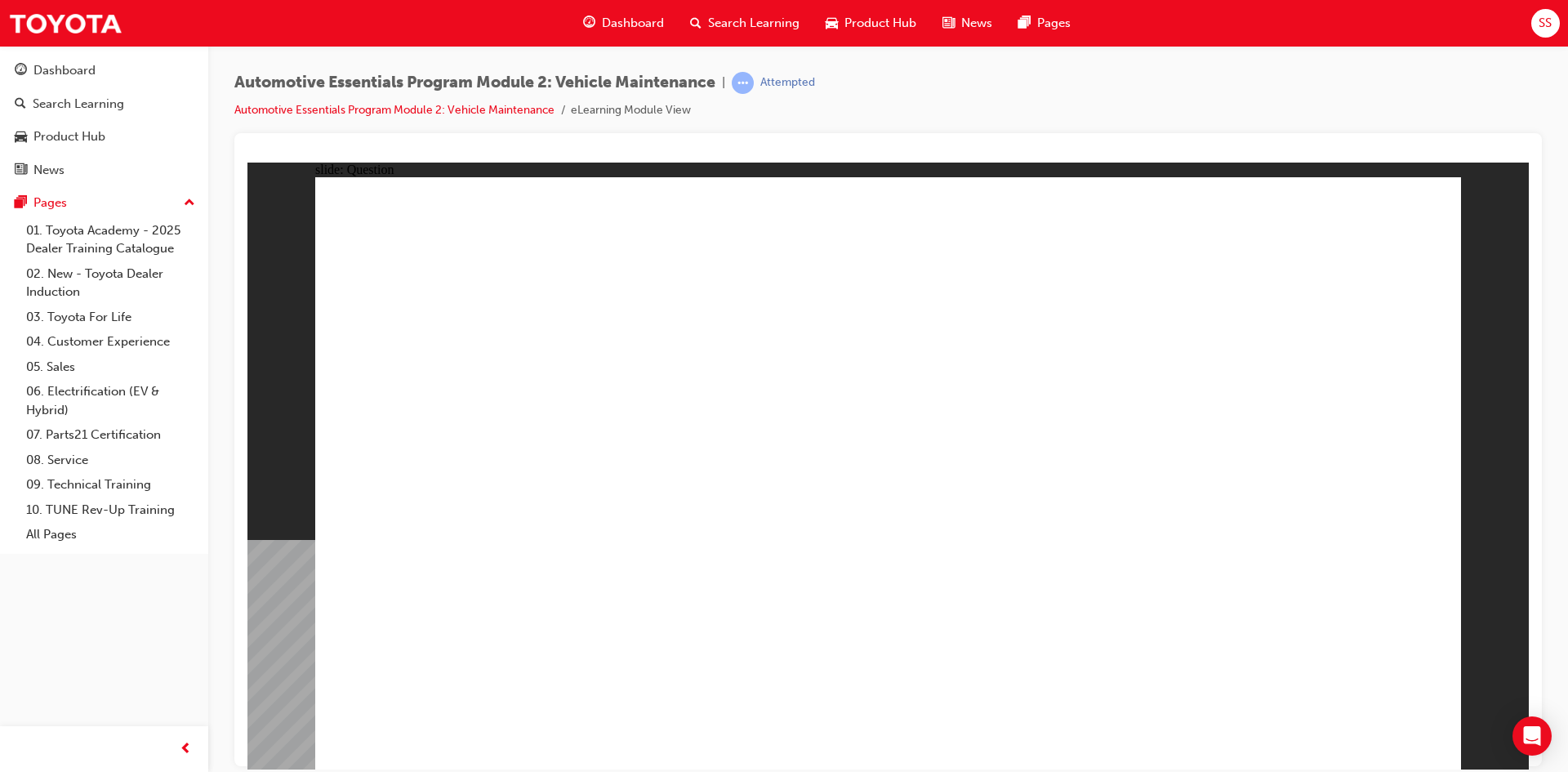
radio input "true"
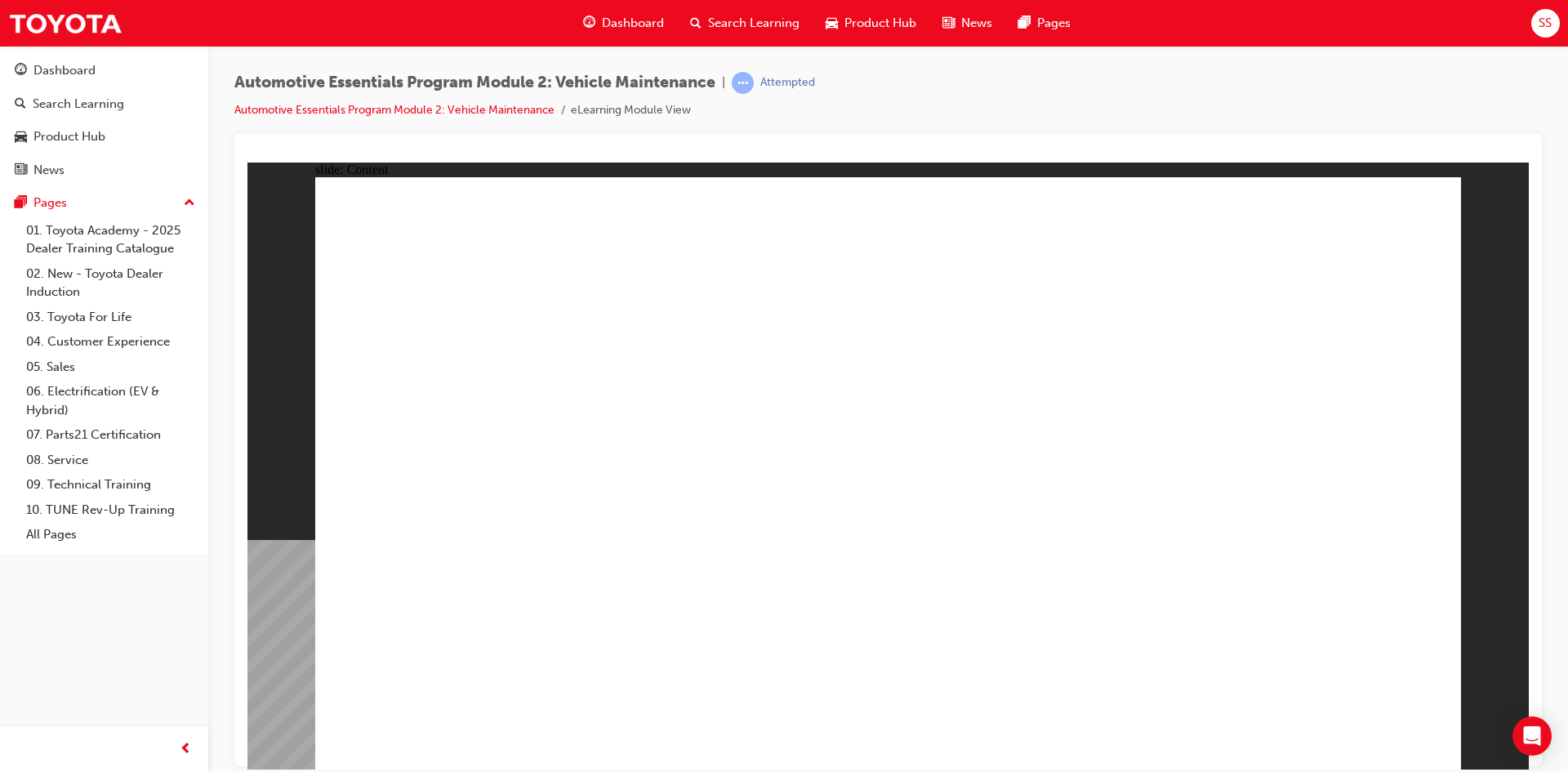
drag, startPoint x: 1067, startPoint y: 524, endPoint x: 962, endPoint y: 600, distance: 129.6
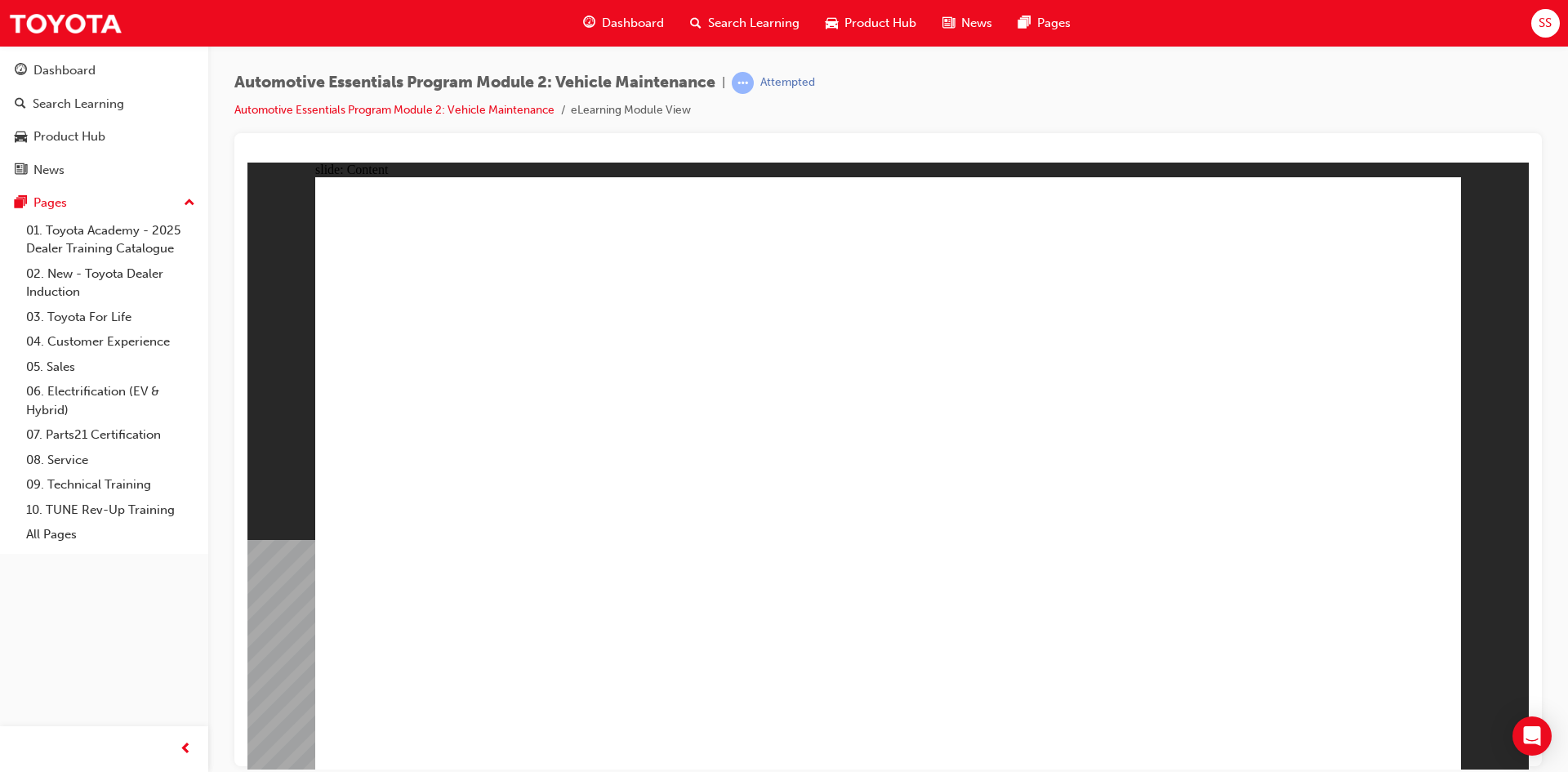
drag, startPoint x: 886, startPoint y: 534, endPoint x: 1359, endPoint y: 718, distance: 507.5
